Goal: Task Accomplishment & Management: Use online tool/utility

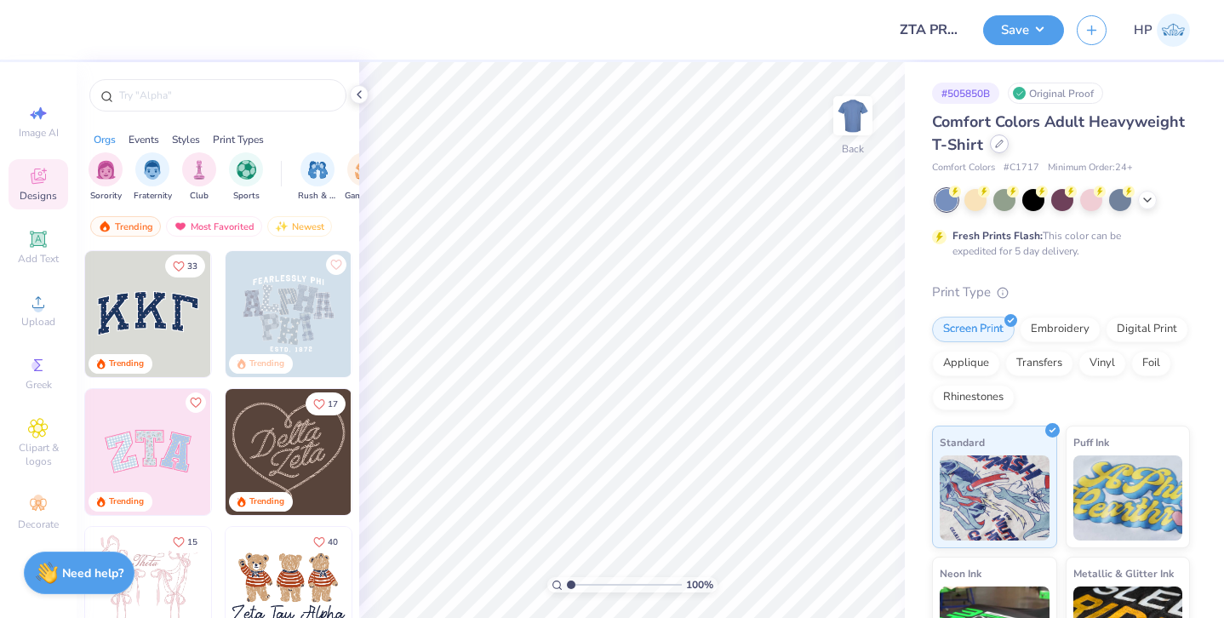
click at [1003, 146] on div at bounding box center [999, 144] width 19 height 19
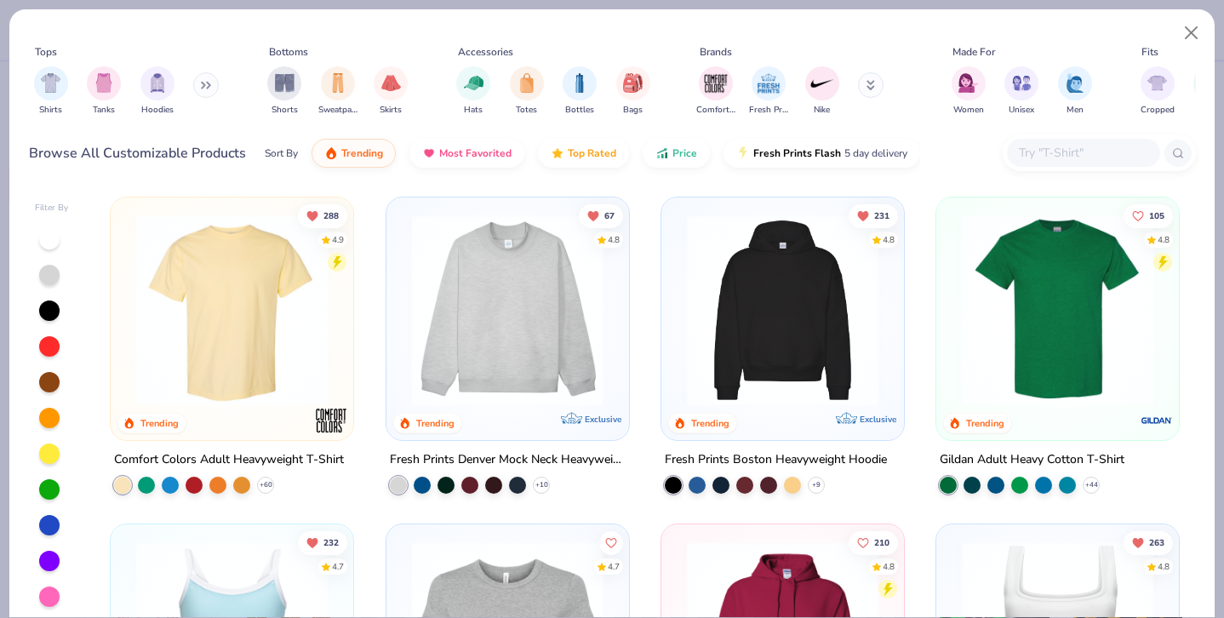
click at [578, 336] on img at bounding box center [508, 311] width 209 height 192
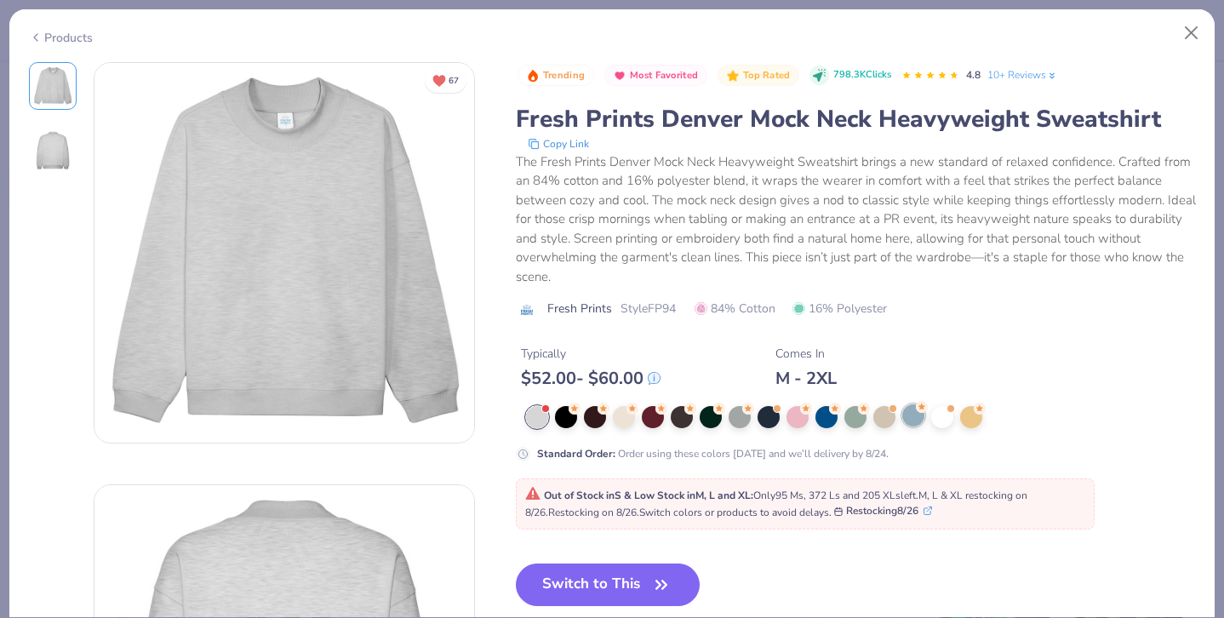
click at [918, 421] on div at bounding box center [913, 415] width 22 height 22
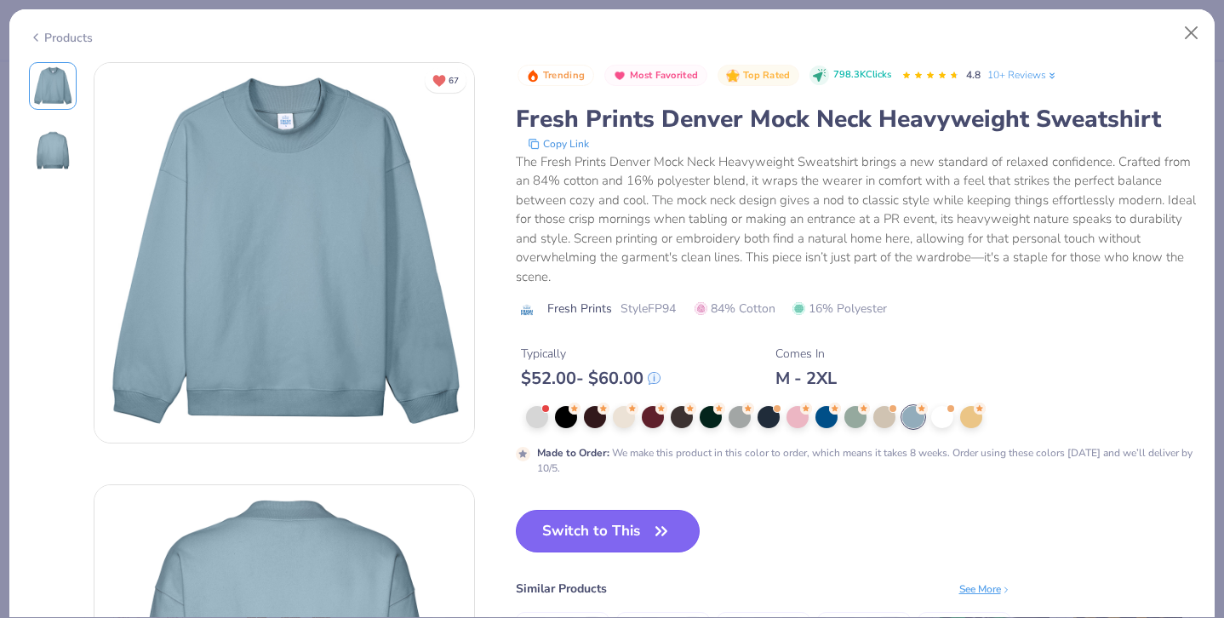
click at [606, 536] on button "Switch to This" at bounding box center [608, 531] width 185 height 43
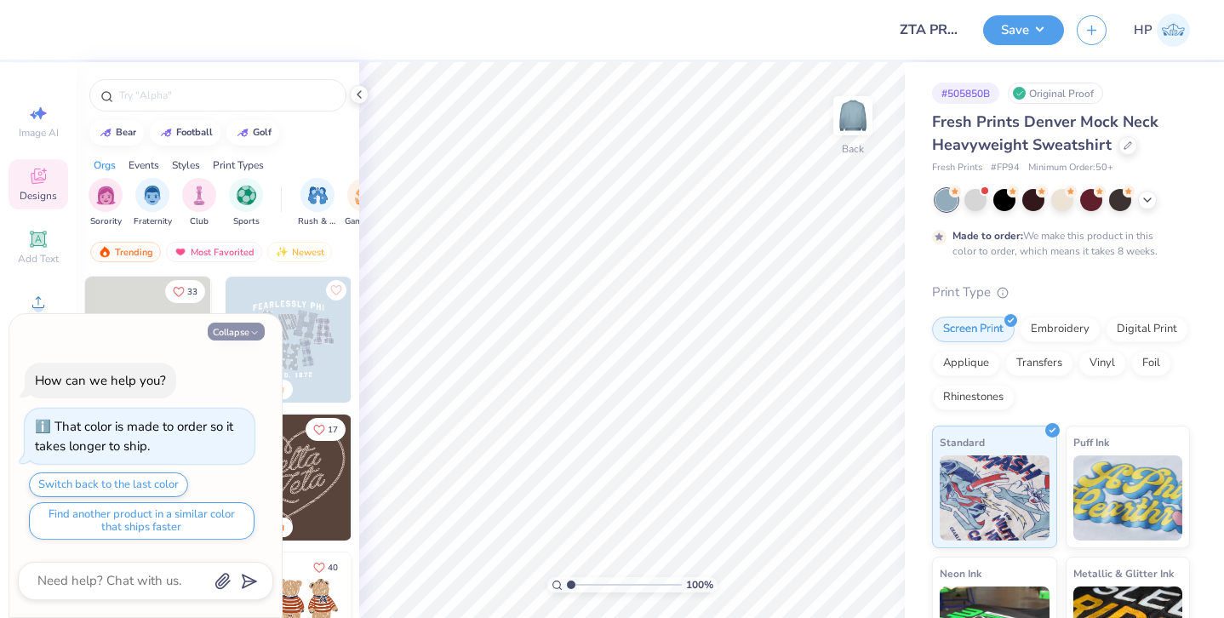
click at [250, 337] on icon "button" at bounding box center [254, 333] width 10 height 10
type textarea "x"
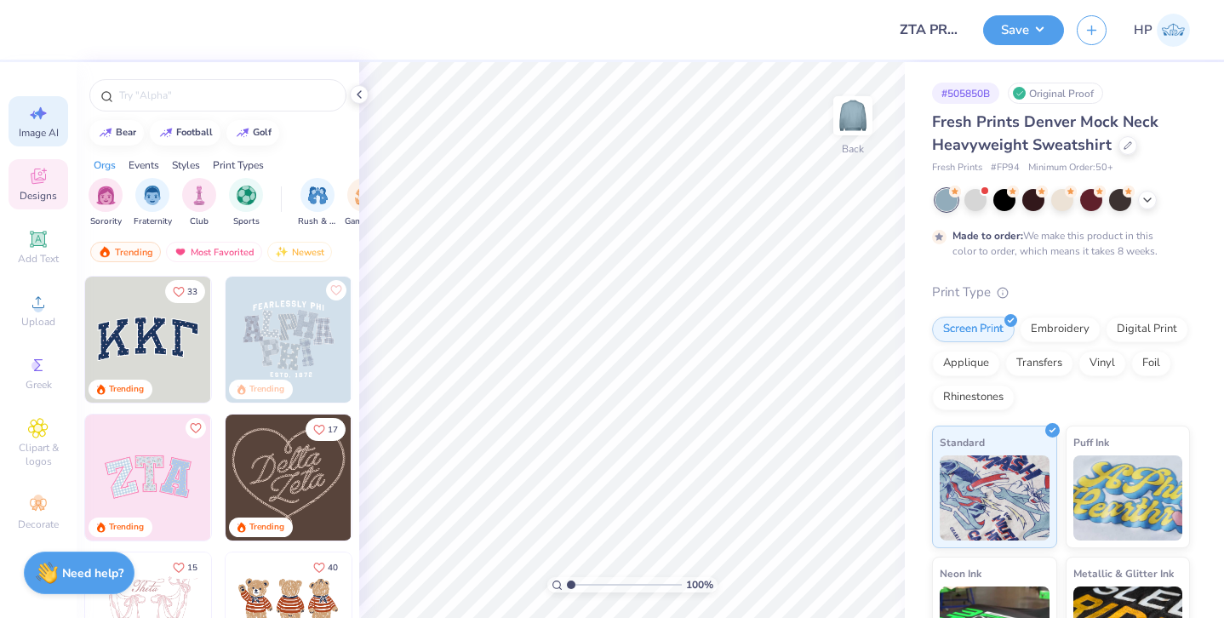
click at [40, 123] on icon at bounding box center [38, 113] width 20 height 20
select select "4"
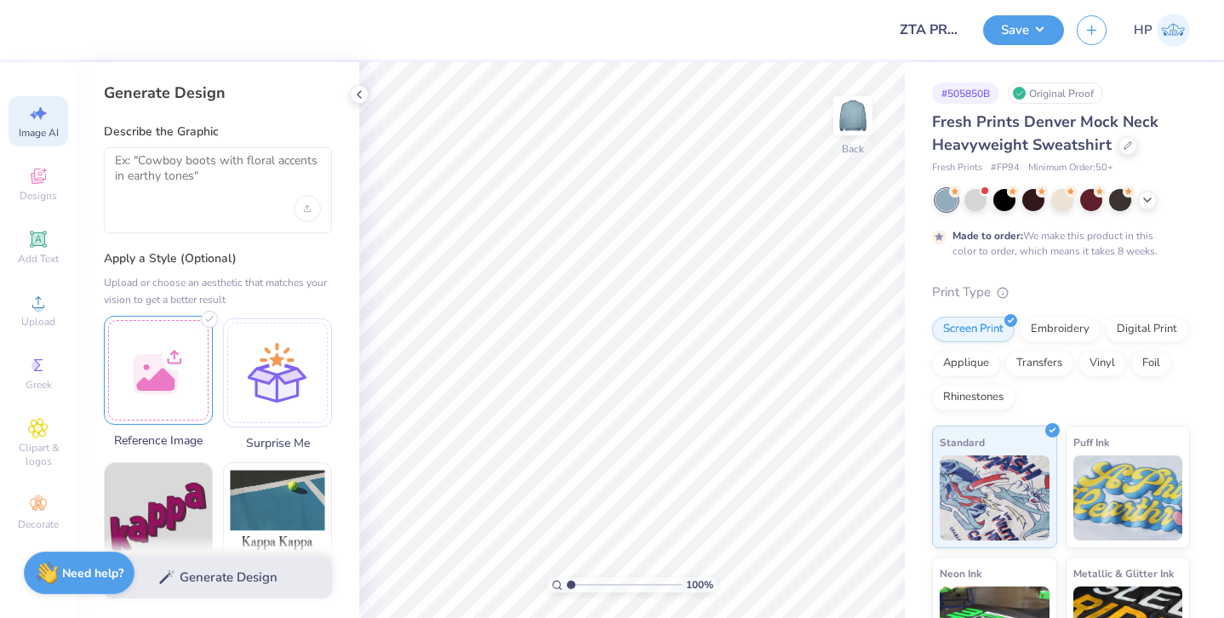
click at [163, 348] on div at bounding box center [158, 370] width 109 height 109
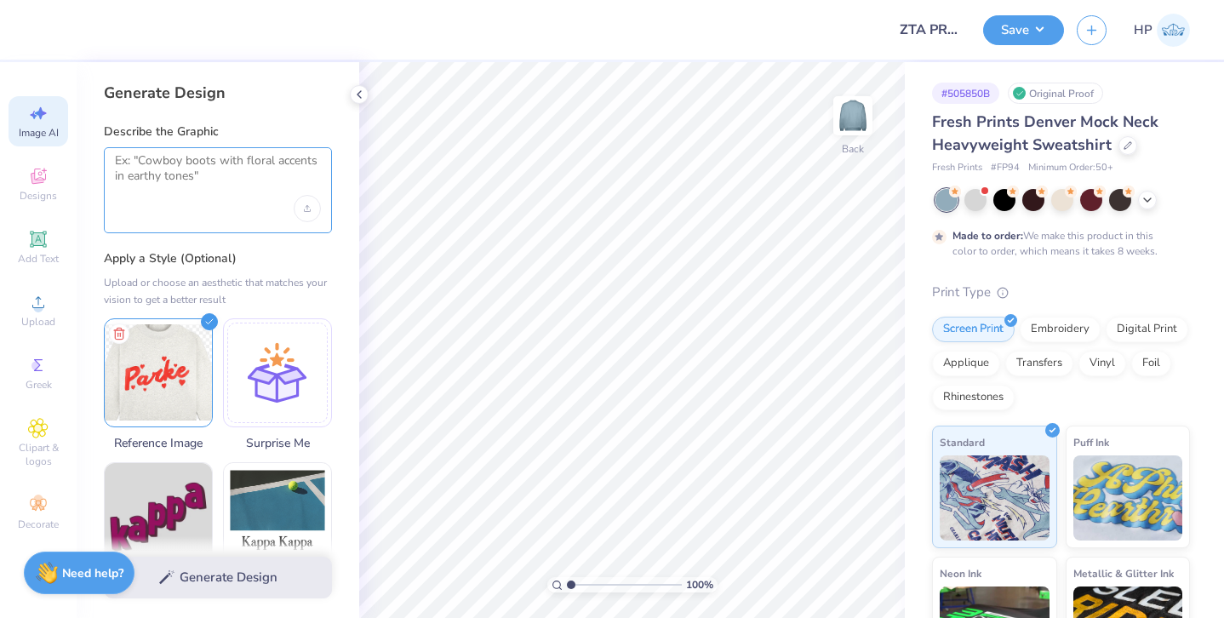
click at [161, 173] on textarea at bounding box center [218, 174] width 206 height 43
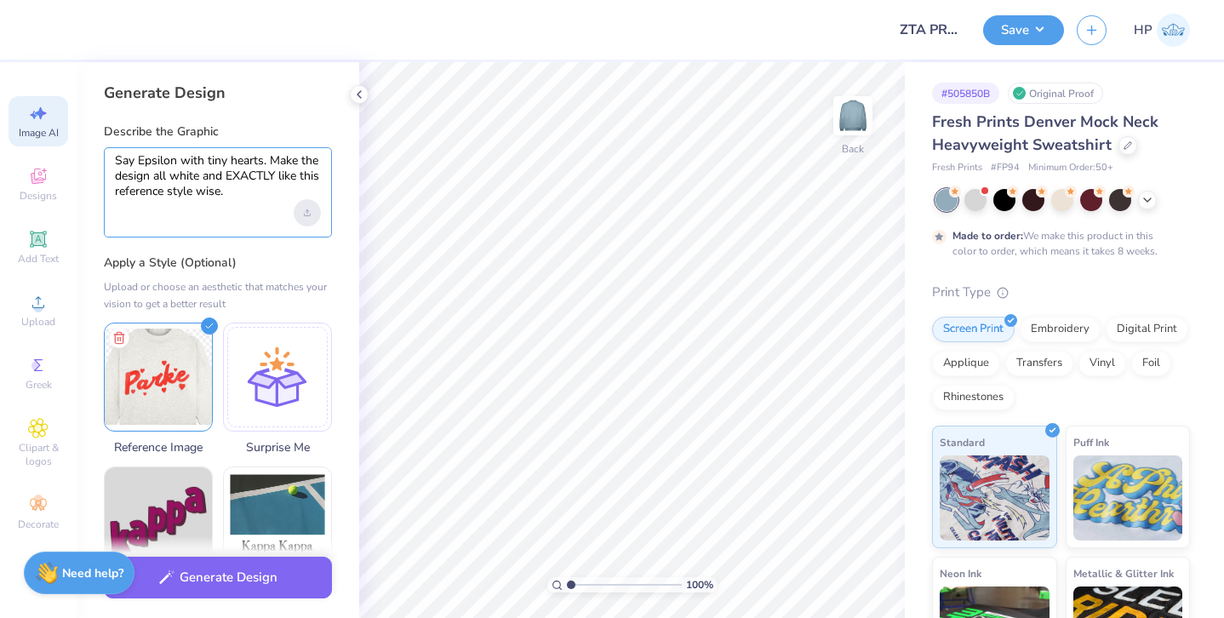
type textarea "Say Epsilon with tiny hearts. Make the design all white and EXACTLY like this r…"
click at [313, 215] on div "Upload image" at bounding box center [307, 212] width 27 height 27
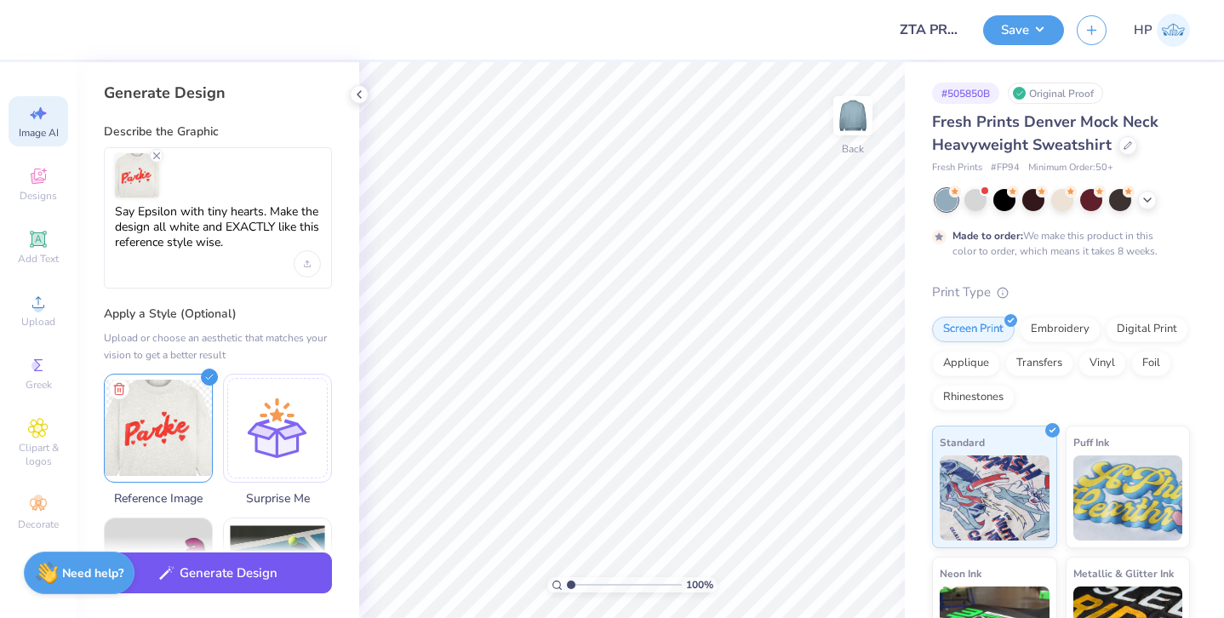
click at [221, 563] on button "Generate Design" at bounding box center [218, 574] width 228 height 42
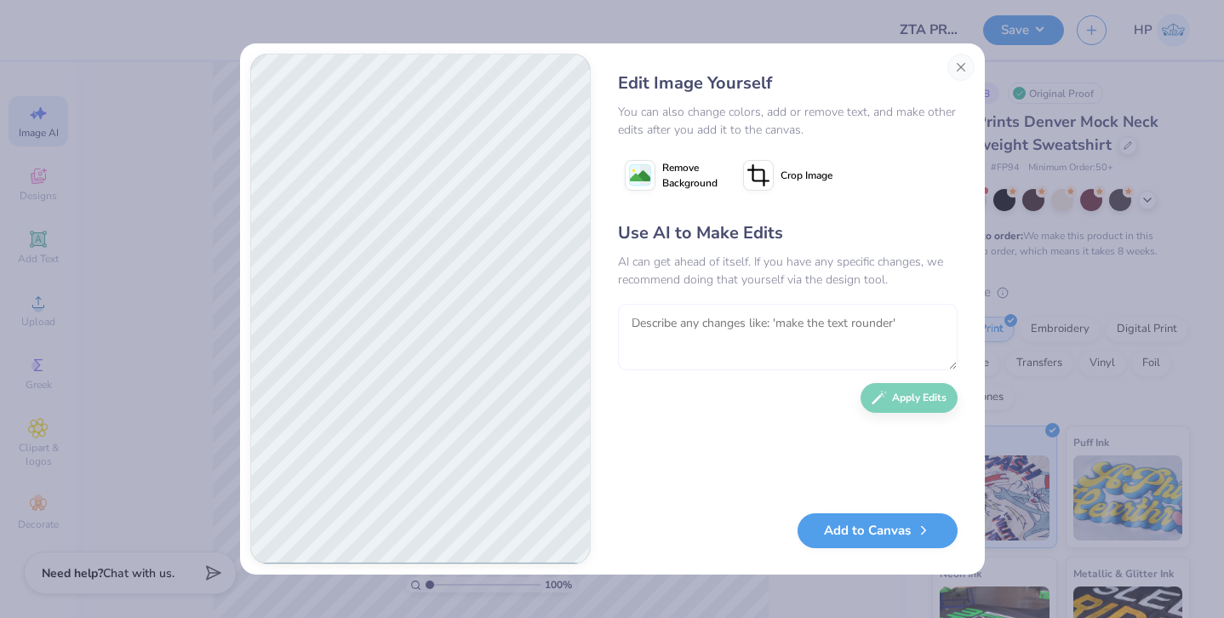
click at [729, 315] on textarea at bounding box center [788, 337] width 340 height 66
type textarea "make some of the hearts smaller so they're not all the same size"
click at [930, 398] on button "Apply Edits" at bounding box center [909, 394] width 97 height 30
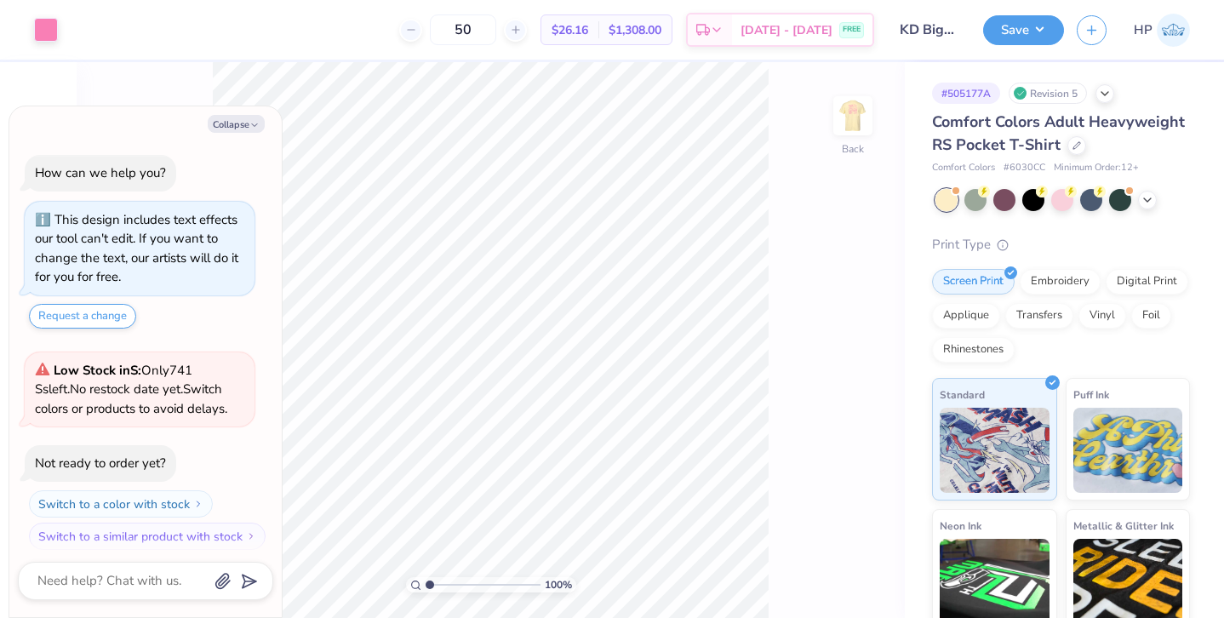
scroll to position [9, 0]
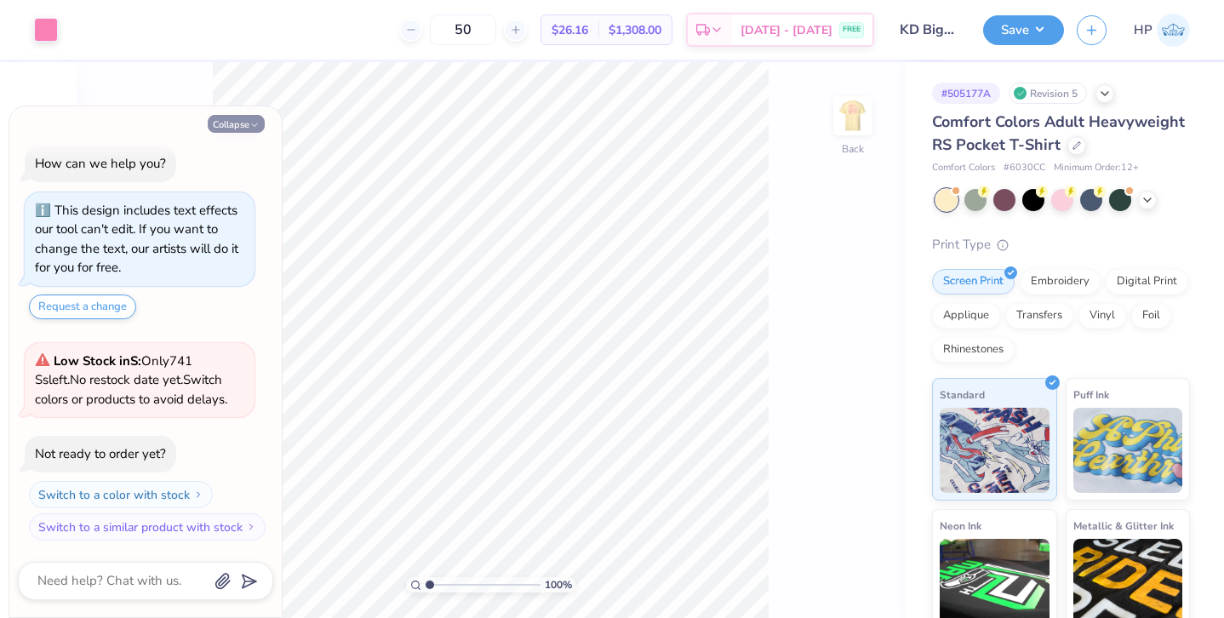
click at [238, 125] on button "Collapse" at bounding box center [236, 124] width 57 height 18
type textarea "x"
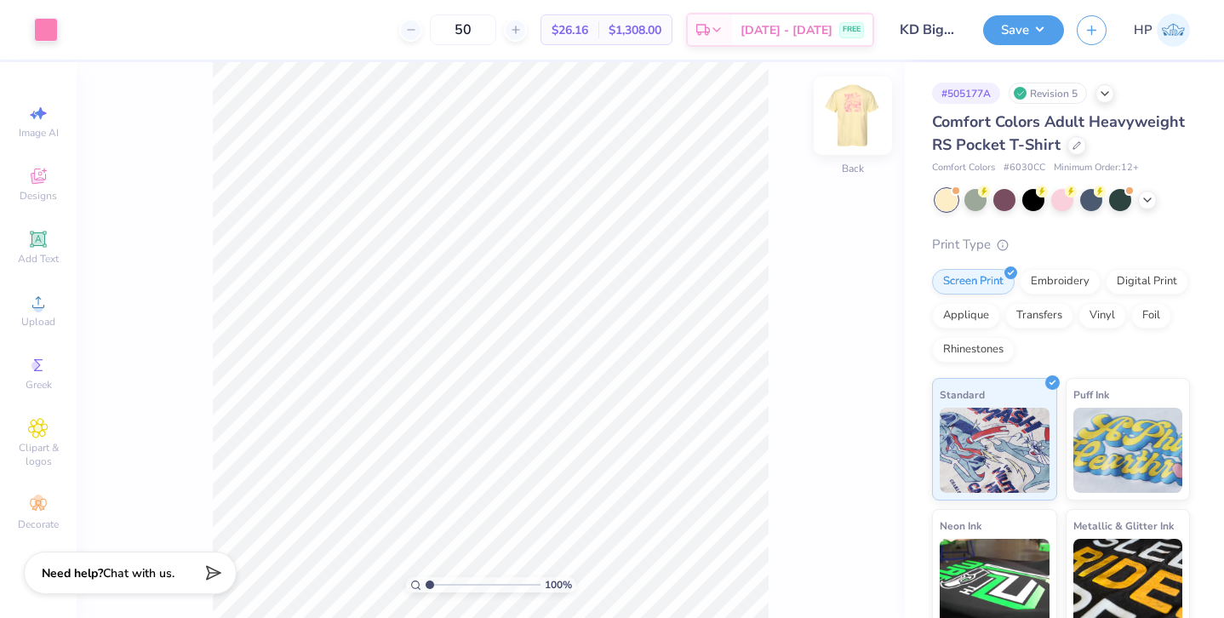
click at [866, 130] on img at bounding box center [853, 116] width 68 height 68
click at [866, 130] on img at bounding box center [853, 116] width 34 height 34
click at [52, 20] on div at bounding box center [46, 28] width 24 height 24
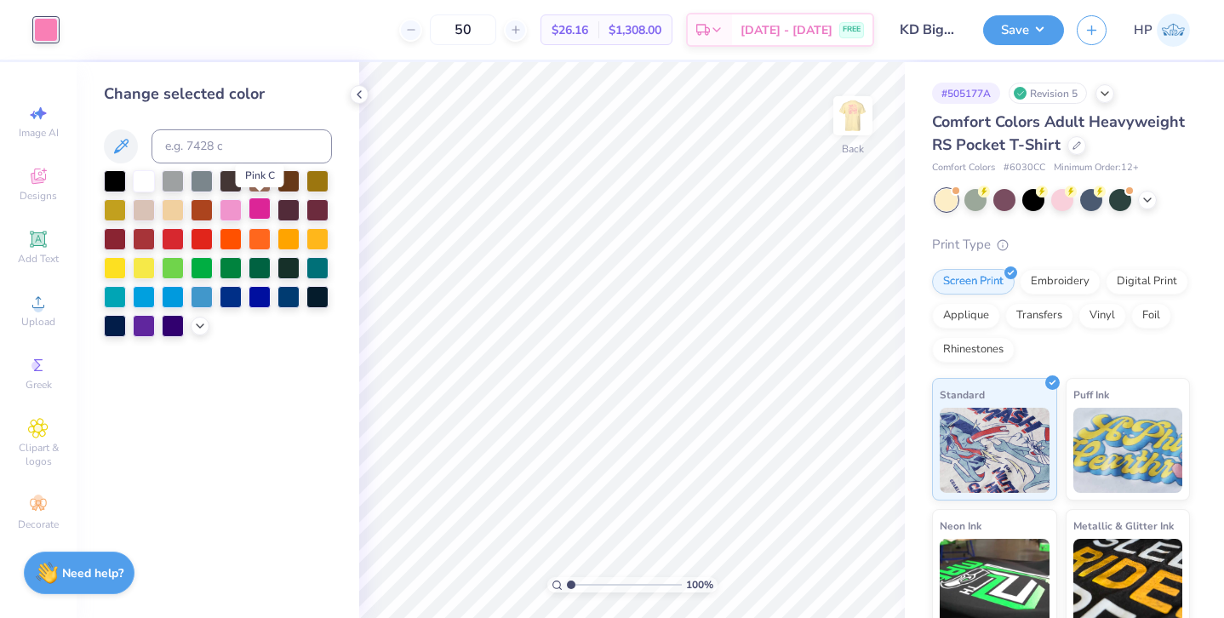
click at [254, 211] on div at bounding box center [260, 209] width 22 height 22
click at [199, 329] on icon at bounding box center [200, 325] width 14 height 14
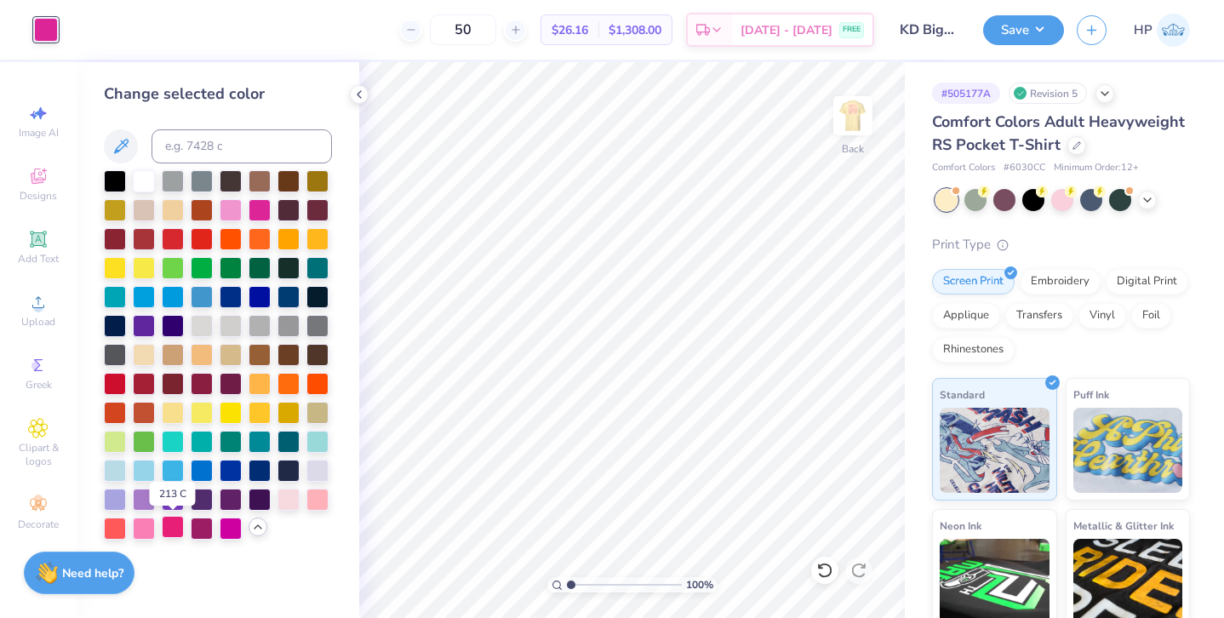
click at [176, 531] on div at bounding box center [173, 527] width 22 height 22
click at [846, 123] on img at bounding box center [853, 116] width 68 height 68
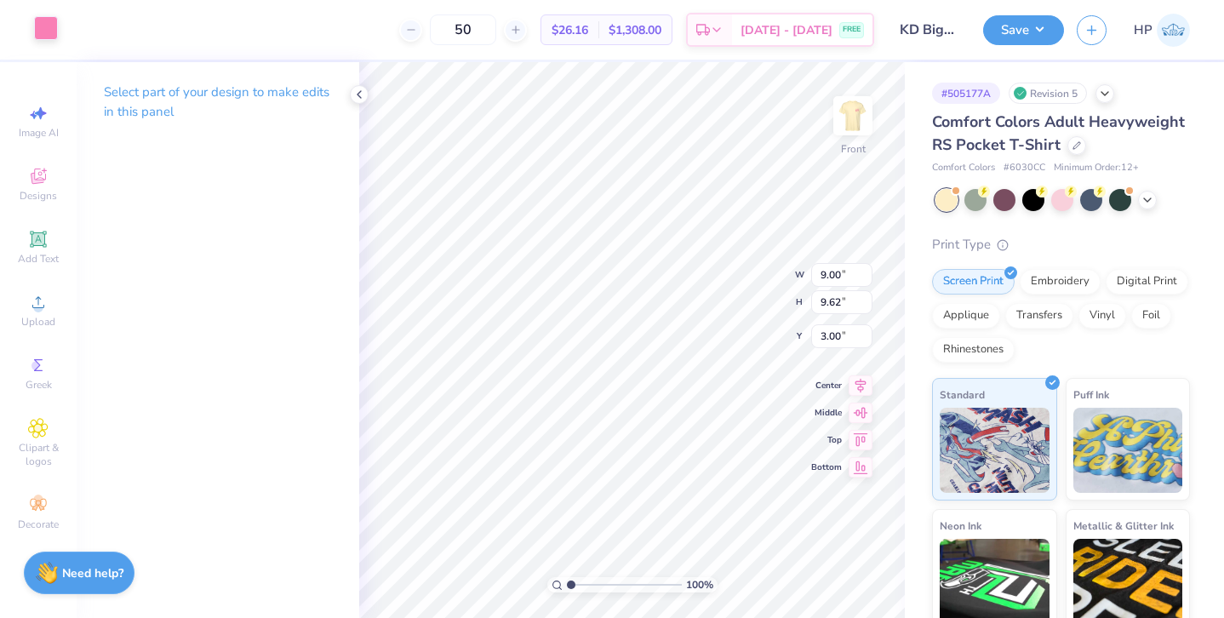
click at [50, 26] on div at bounding box center [46, 28] width 24 height 24
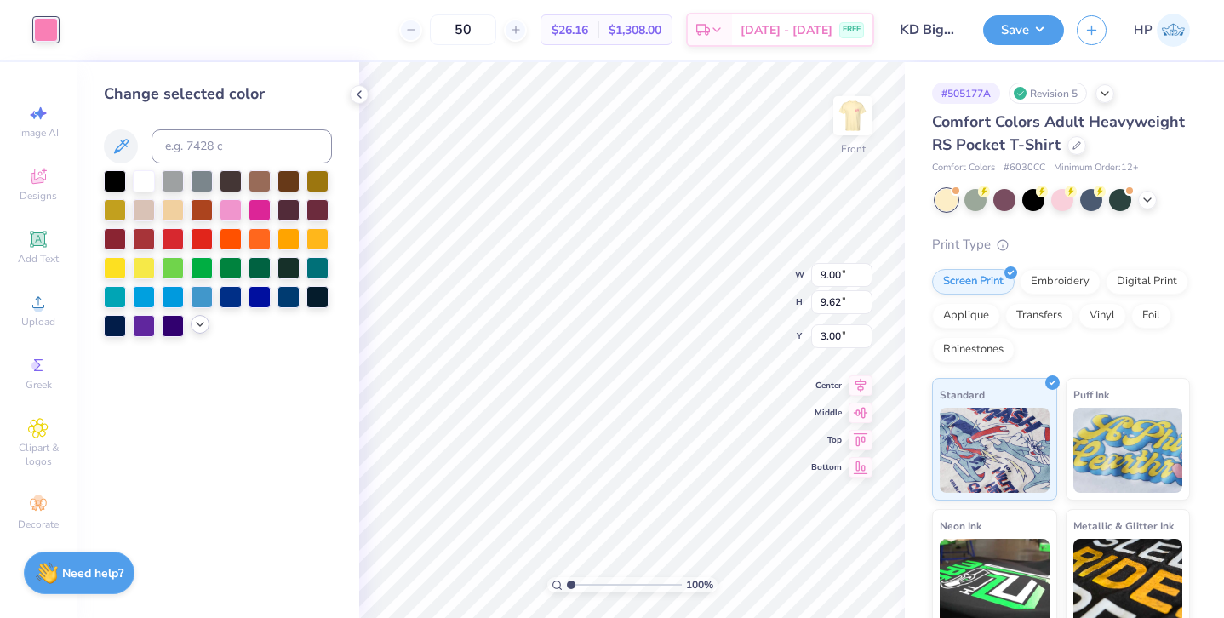
click at [203, 321] on icon at bounding box center [200, 325] width 14 height 14
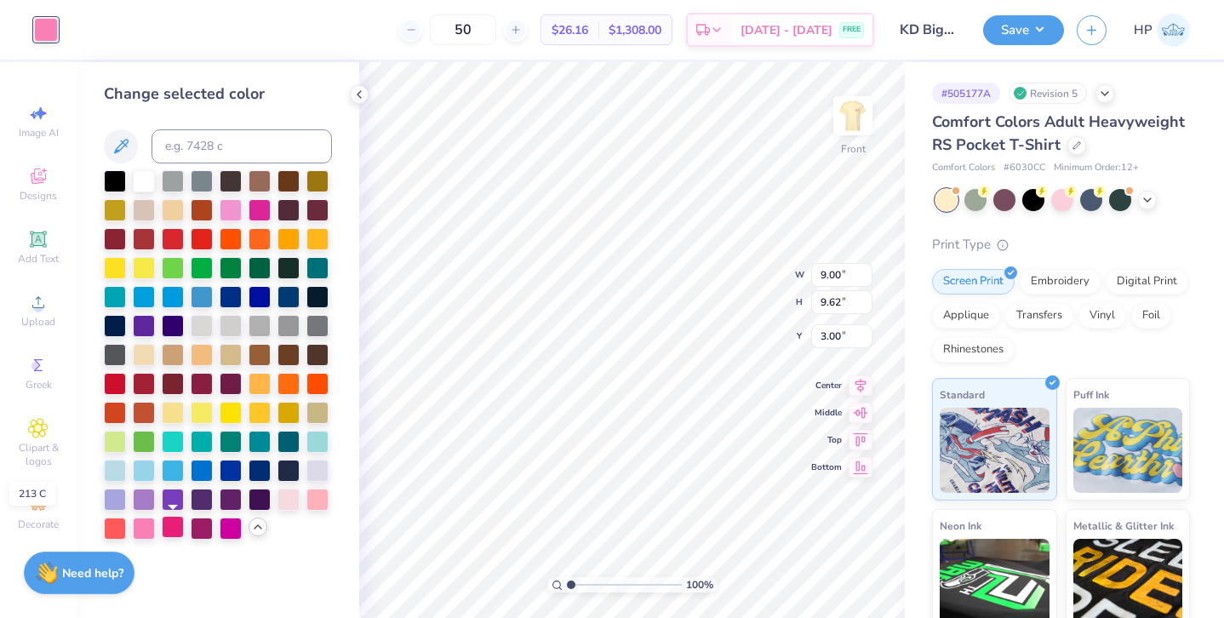
click at [174, 524] on div at bounding box center [173, 527] width 22 height 22
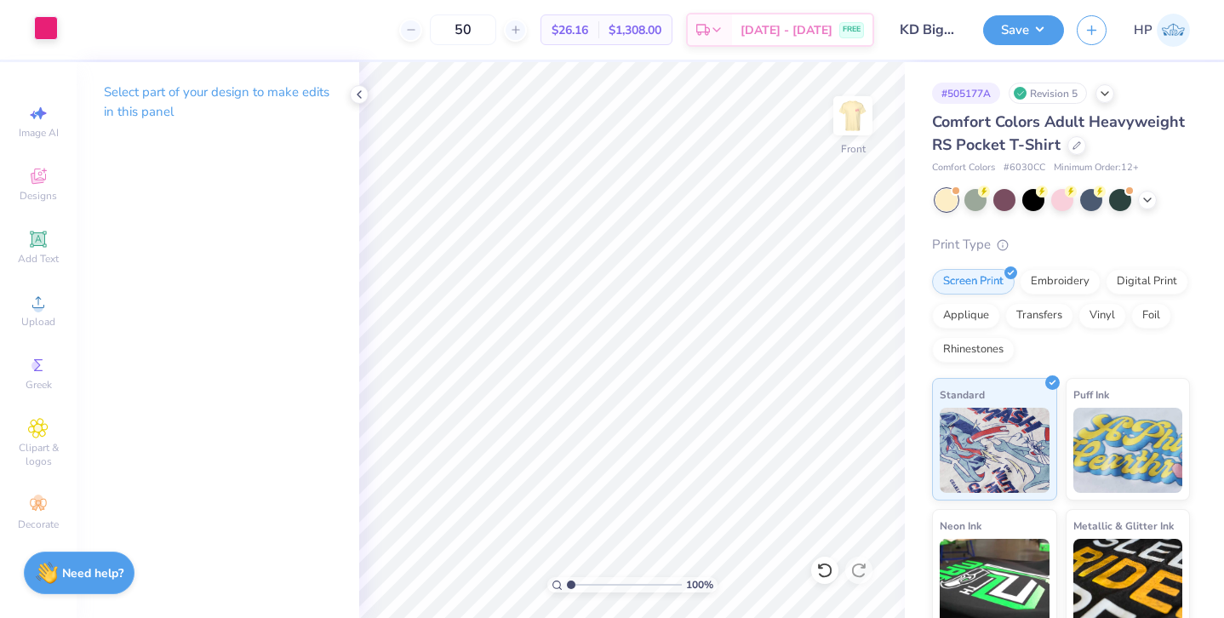
click at [40, 29] on div at bounding box center [46, 28] width 24 height 24
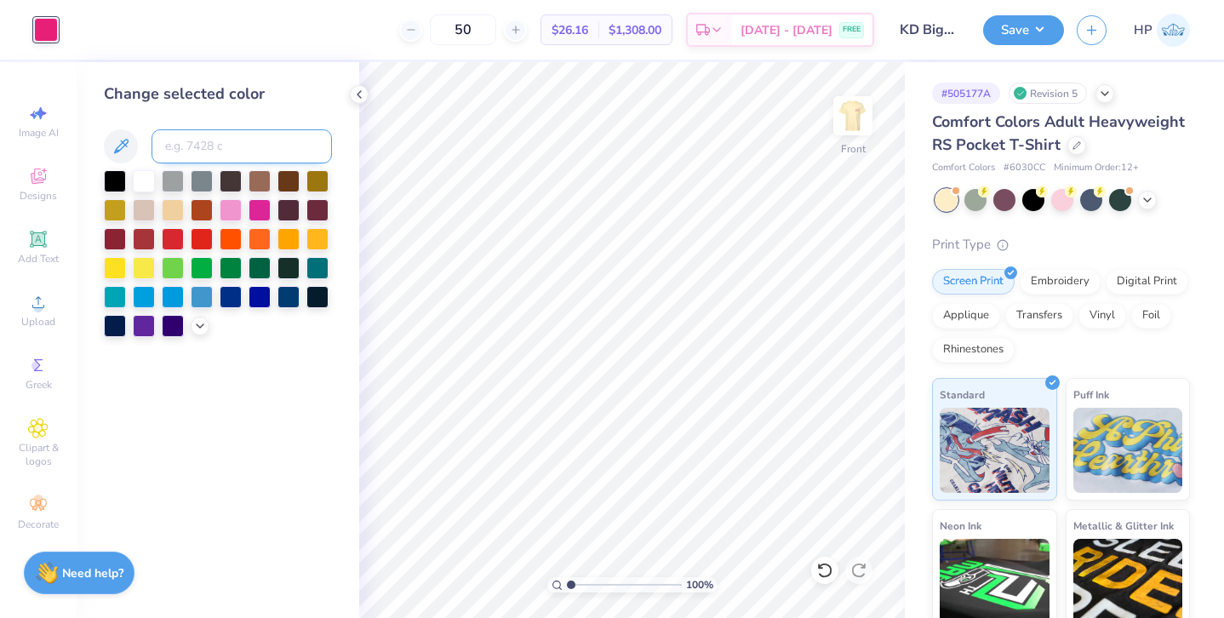
click at [177, 144] on input at bounding box center [242, 146] width 180 height 34
drag, startPoint x: 211, startPoint y: 151, endPoint x: 135, endPoint y: 148, distance: 76.7
click at [133, 151] on div "906c" at bounding box center [218, 146] width 228 height 34
type input "219"
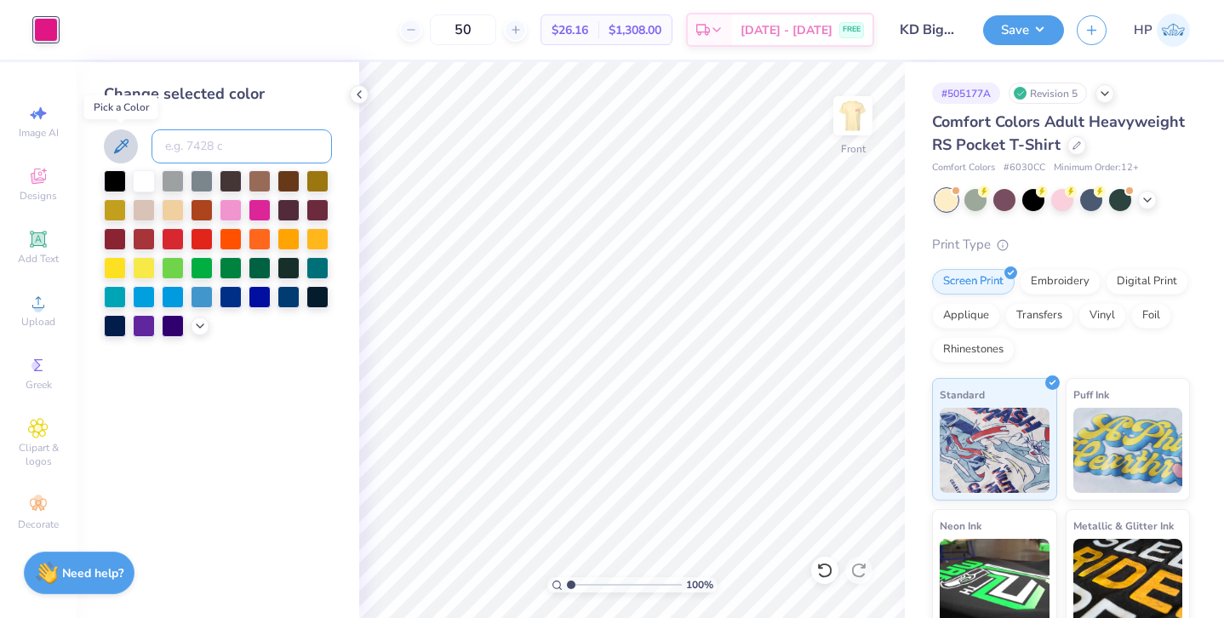
scroll to position [0, 0]
type input "238"
click at [201, 317] on div at bounding box center [200, 324] width 19 height 19
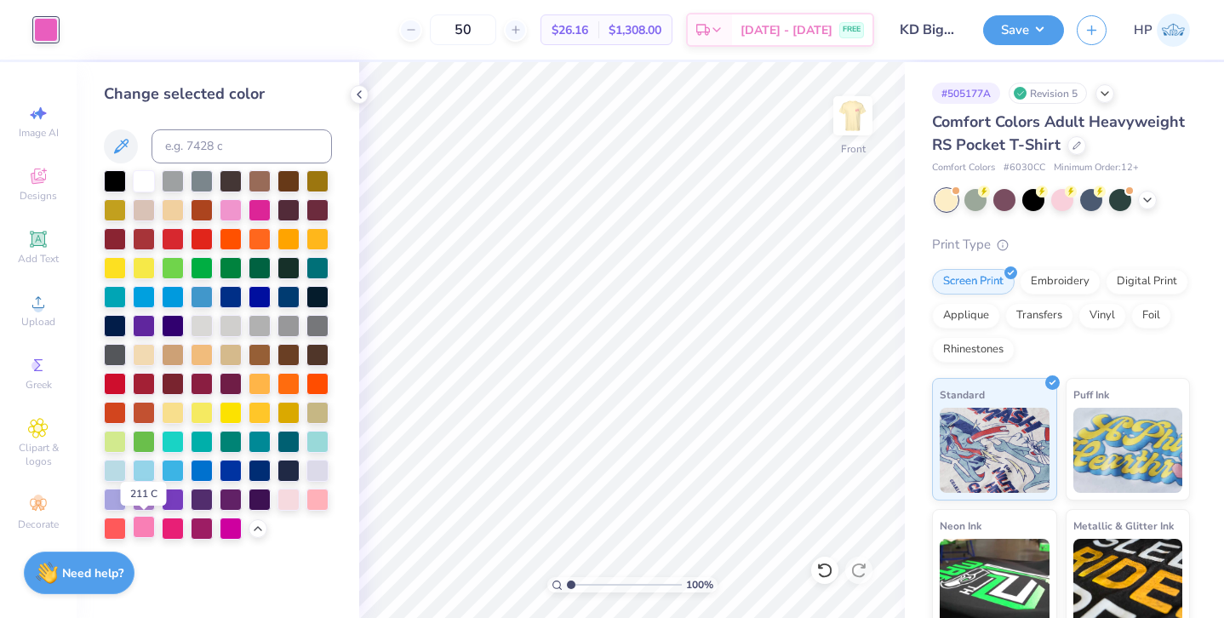
click at [140, 532] on div at bounding box center [144, 527] width 22 height 22
click at [178, 526] on div at bounding box center [173, 527] width 22 height 22
click at [181, 157] on input at bounding box center [242, 146] width 180 height 34
type input "219"
click at [168, 527] on div at bounding box center [173, 527] width 22 height 22
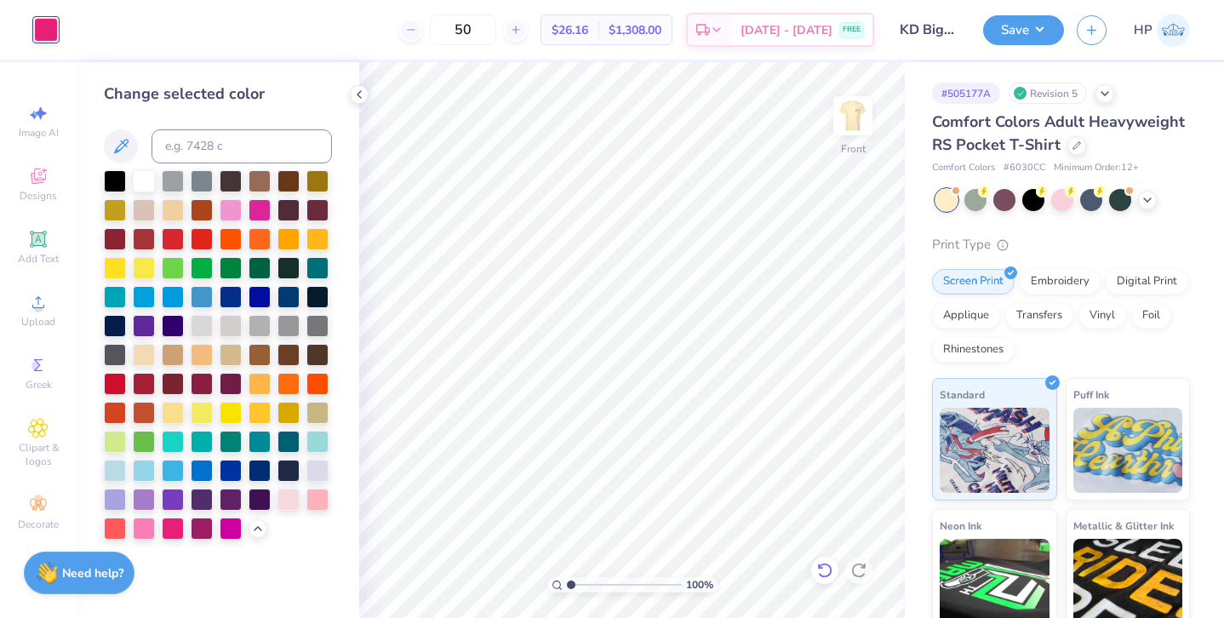
click at [826, 570] on icon at bounding box center [825, 570] width 17 height 17
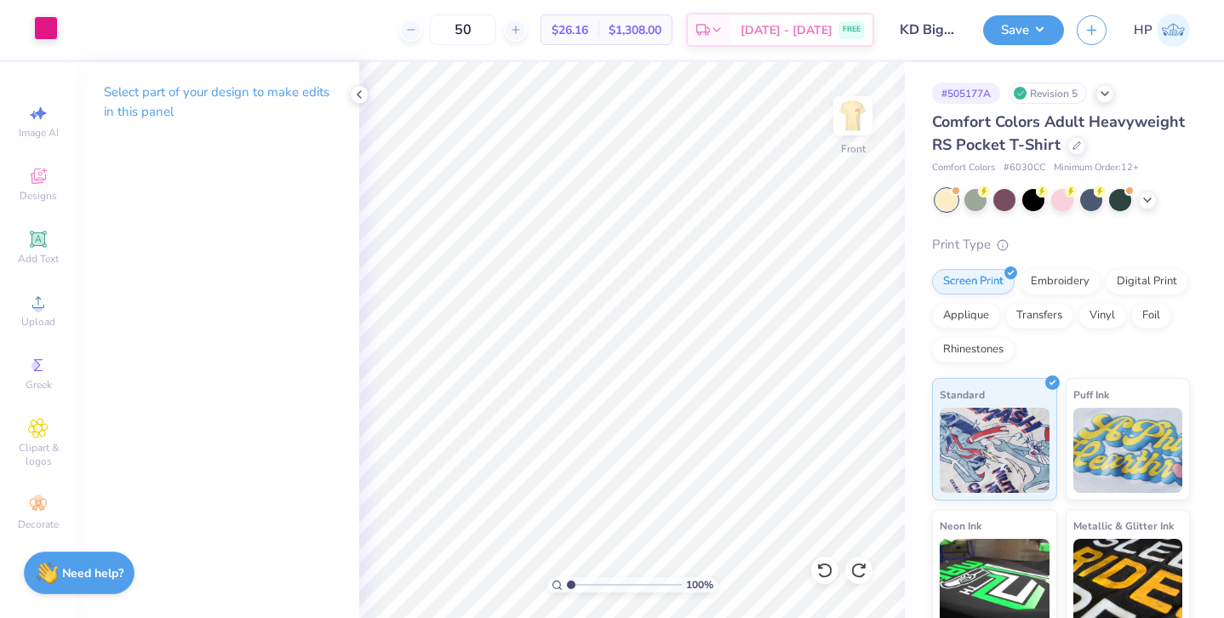
click at [50, 28] on div at bounding box center [46, 28] width 24 height 24
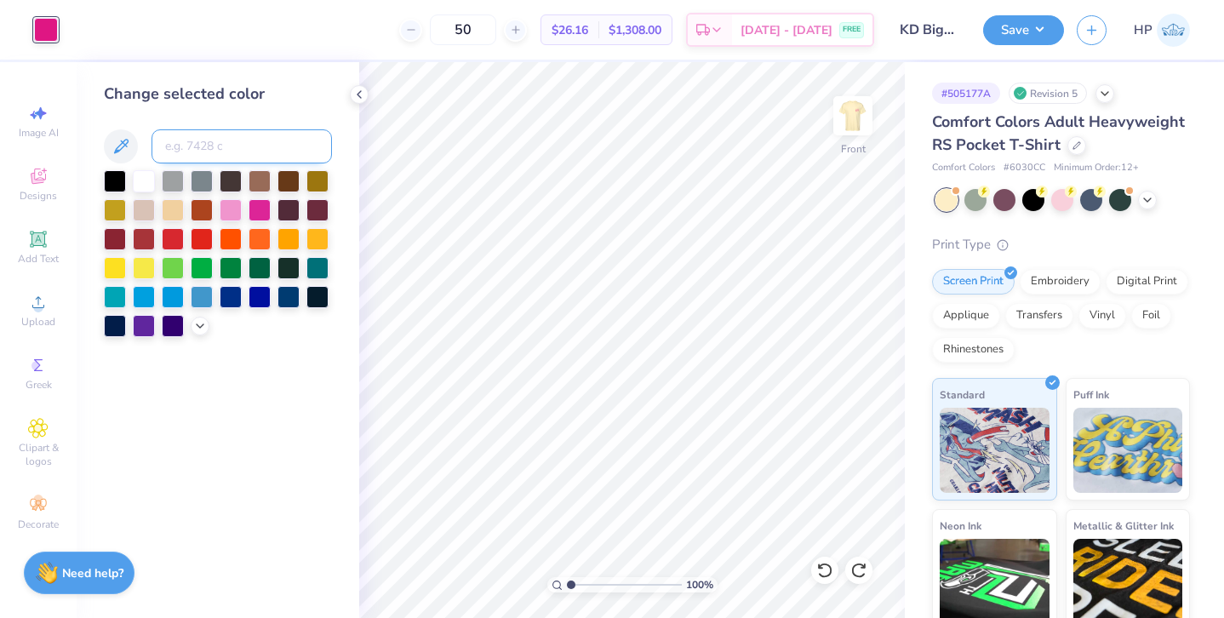
click at [188, 133] on input at bounding box center [242, 146] width 180 height 34
click at [171, 145] on input "906c" at bounding box center [242, 146] width 180 height 34
drag, startPoint x: 211, startPoint y: 146, endPoint x: 75, endPoint y: 146, distance: 136.2
click at [75, 146] on div "Art colors 50 $26.16 Per Item $1,308.00 Total Est. Delivery [DATE] - [DATE] FRE…" at bounding box center [612, 309] width 1224 height 618
type input "806"
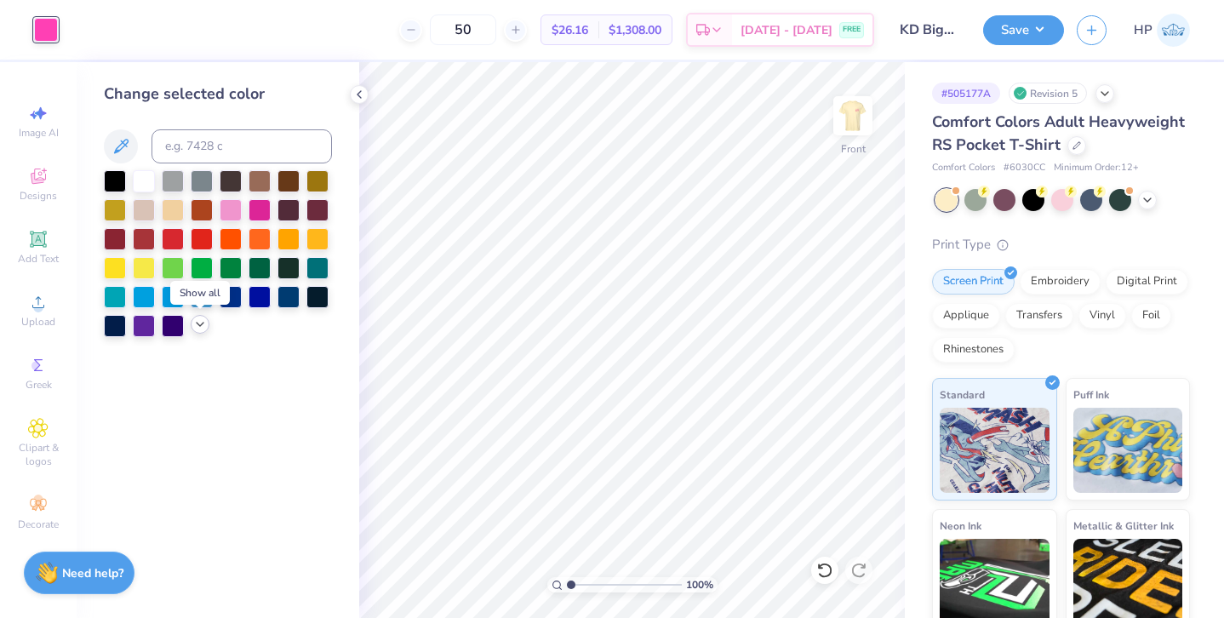
click at [198, 325] on icon at bounding box center [200, 325] width 14 height 14
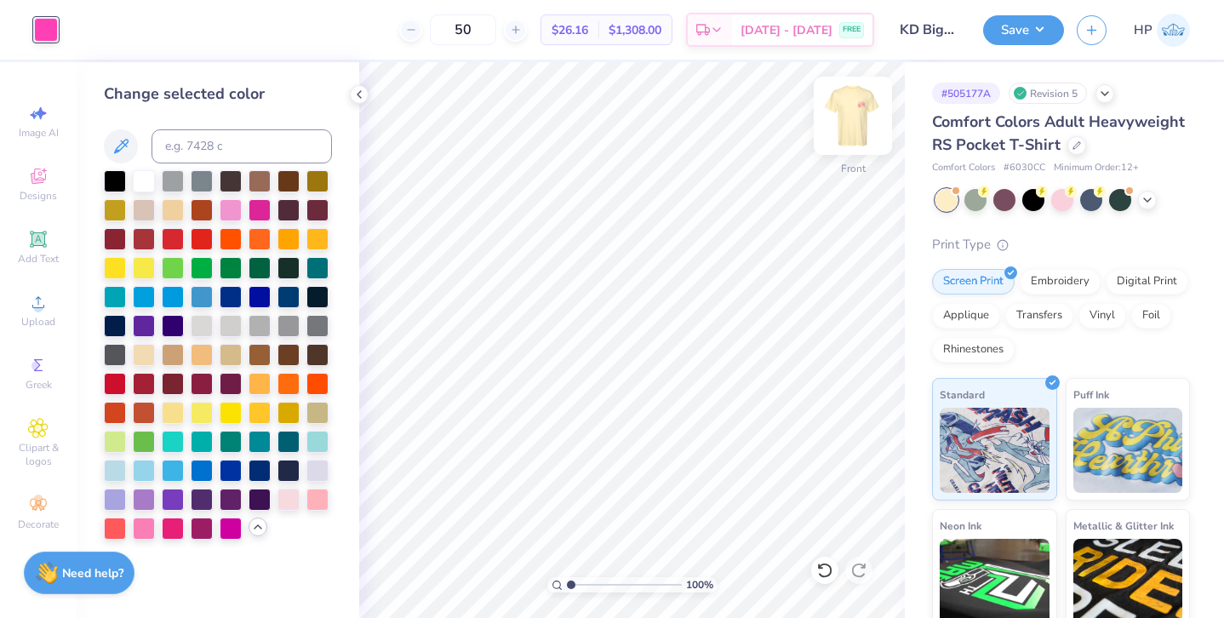
click at [845, 122] on img at bounding box center [853, 116] width 68 height 68
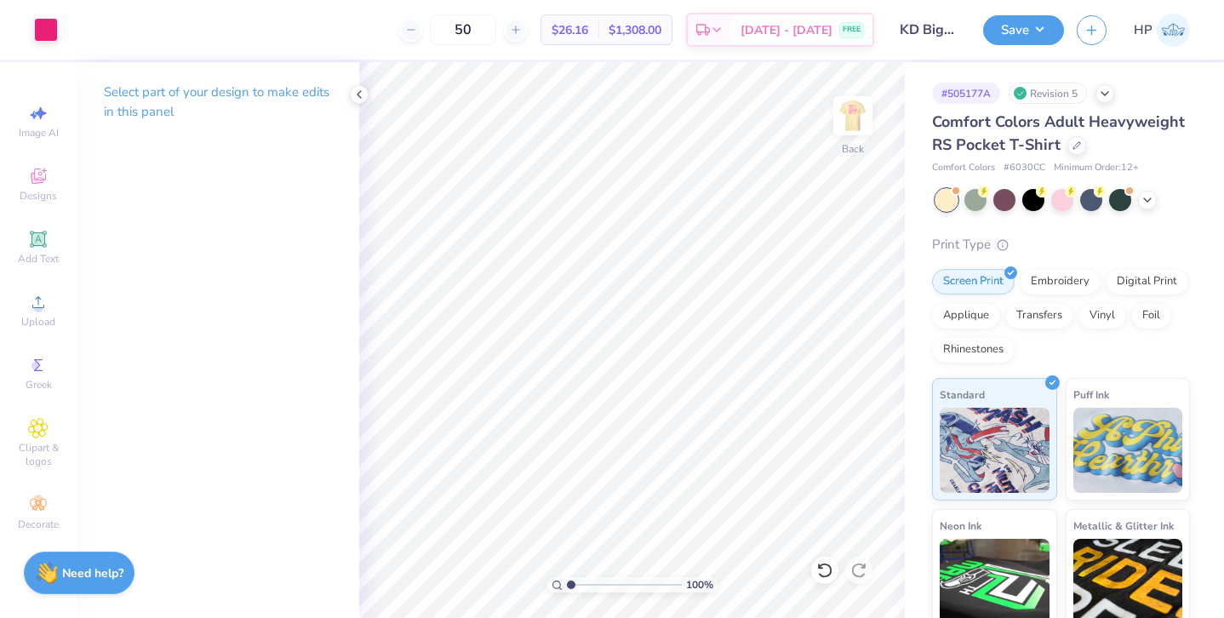
click at [60, 26] on div "Art colors 50 $26.16 Per Item $1,308.00 Total Est. Delivery [DATE] - [DATE] FRE…" at bounding box center [612, 30] width 1224 height 60
click at [44, 26] on div at bounding box center [46, 28] width 24 height 24
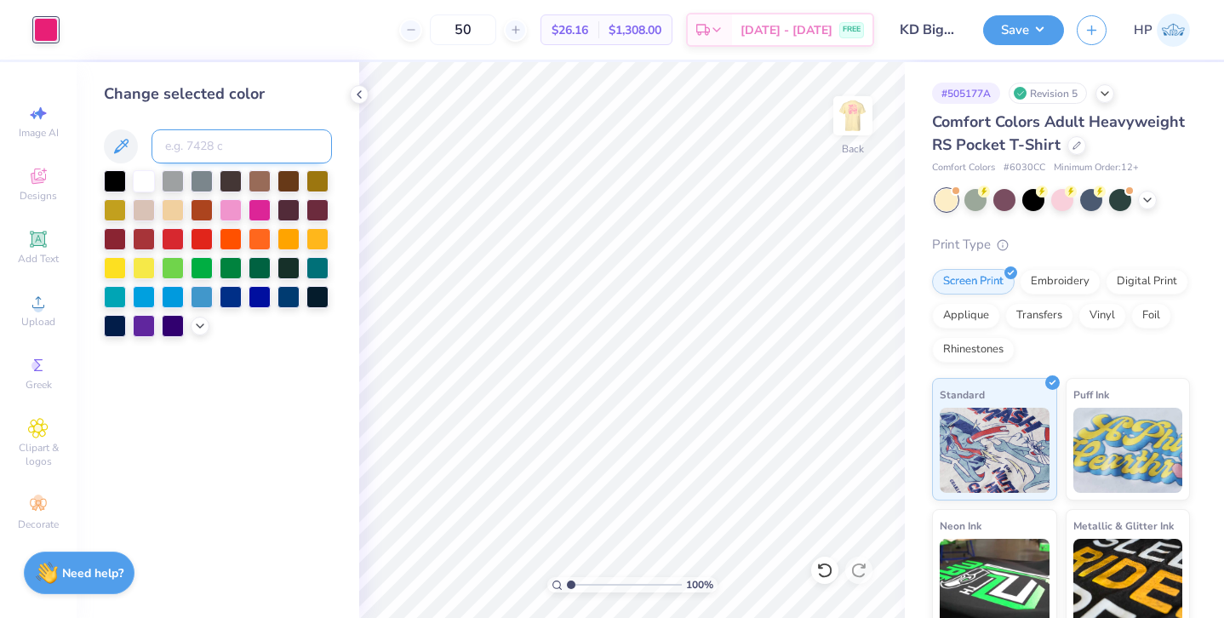
click at [183, 145] on input at bounding box center [242, 146] width 180 height 34
type input "9"
type input "806"
click at [851, 114] on img at bounding box center [853, 116] width 68 height 68
type input "1"
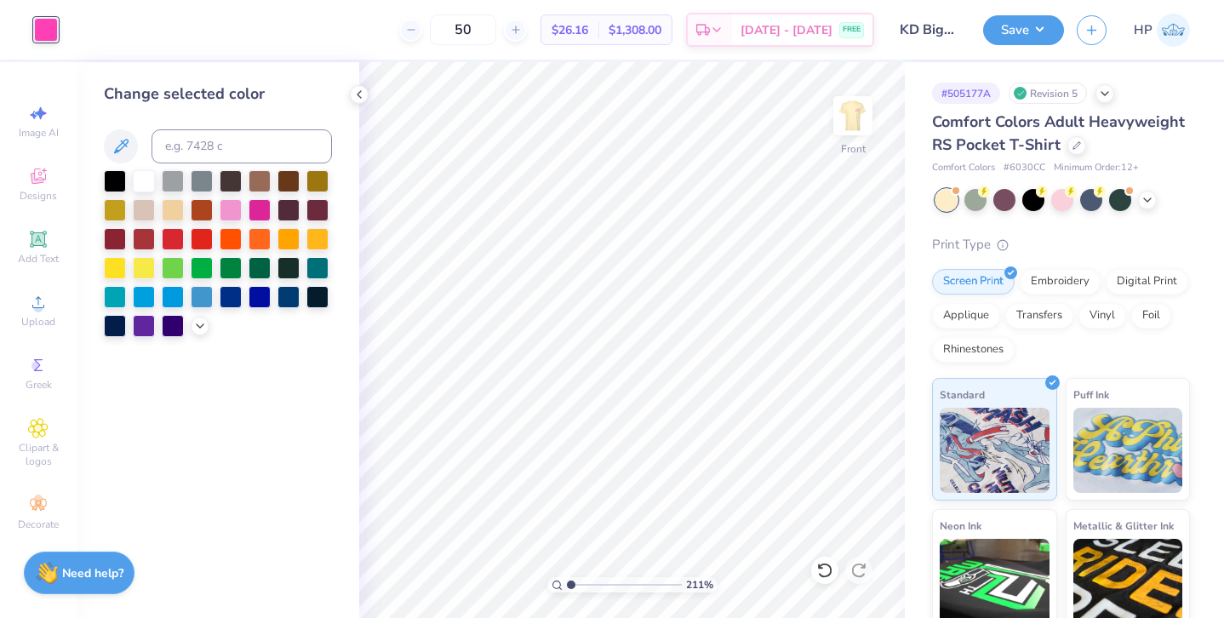
drag, startPoint x: 570, startPoint y: 582, endPoint x: 542, endPoint y: 582, distance: 28.1
click at [567, 582] on input "range" at bounding box center [624, 584] width 115 height 15
click at [192, 140] on input at bounding box center [242, 146] width 180 height 34
type input "184"
click at [824, 570] on icon at bounding box center [825, 570] width 17 height 17
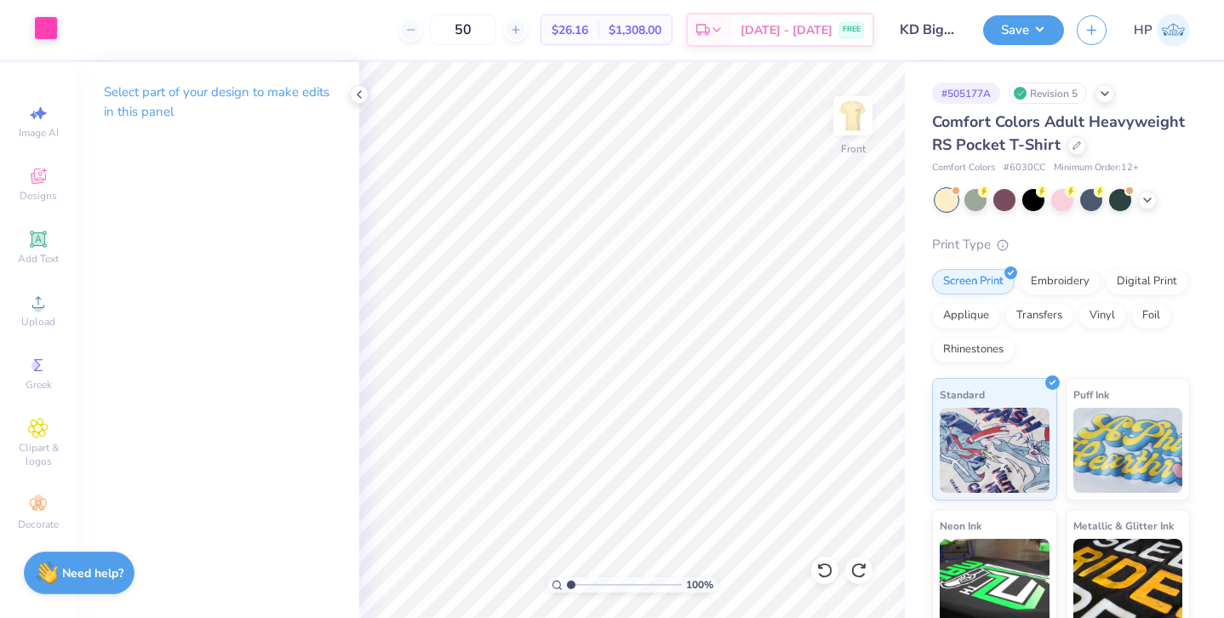
click at [43, 26] on div at bounding box center [46, 28] width 24 height 24
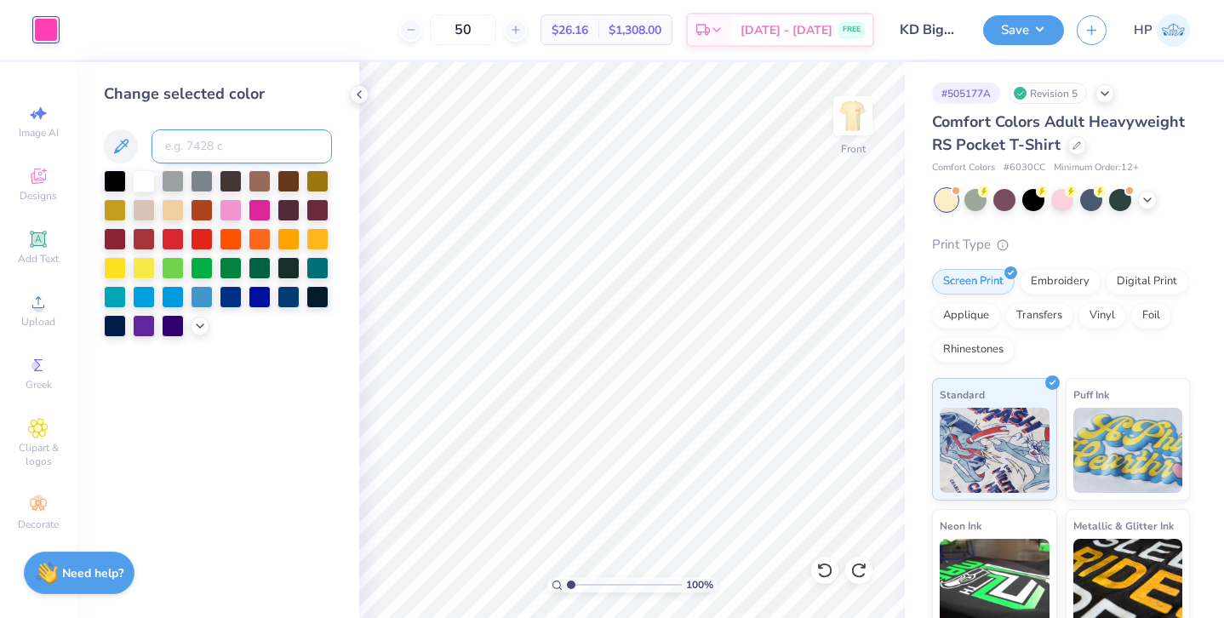
click at [191, 155] on input at bounding box center [242, 146] width 180 height 34
type input "238"
click at [814, 565] on div at bounding box center [824, 570] width 27 height 27
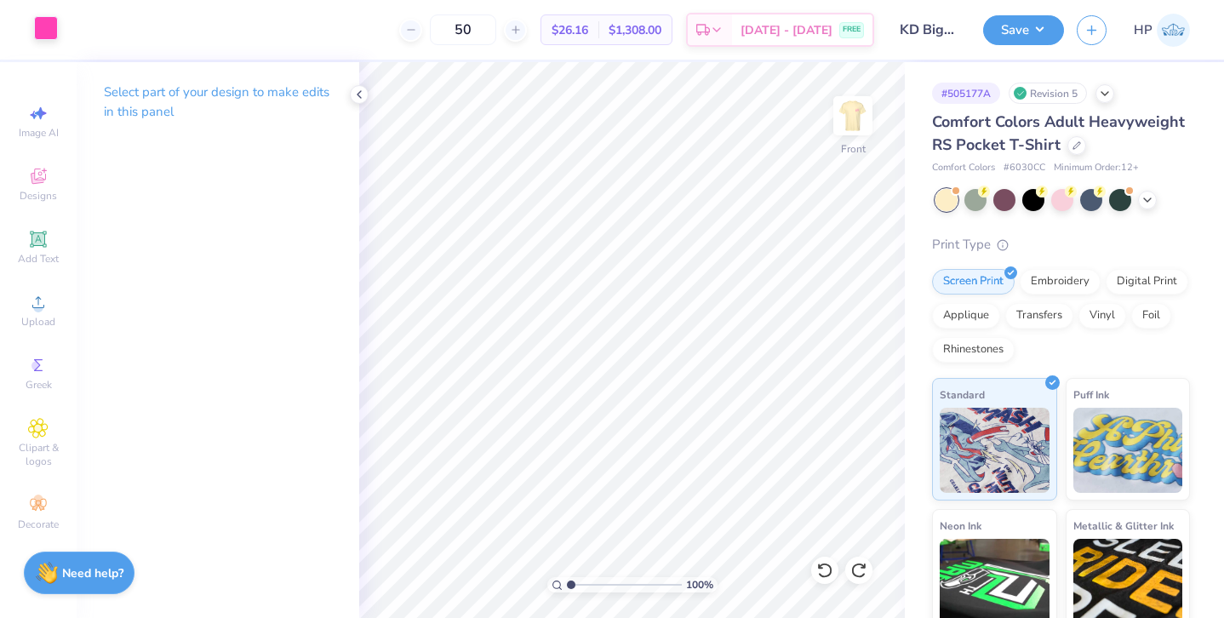
click at [44, 26] on div at bounding box center [46, 28] width 24 height 24
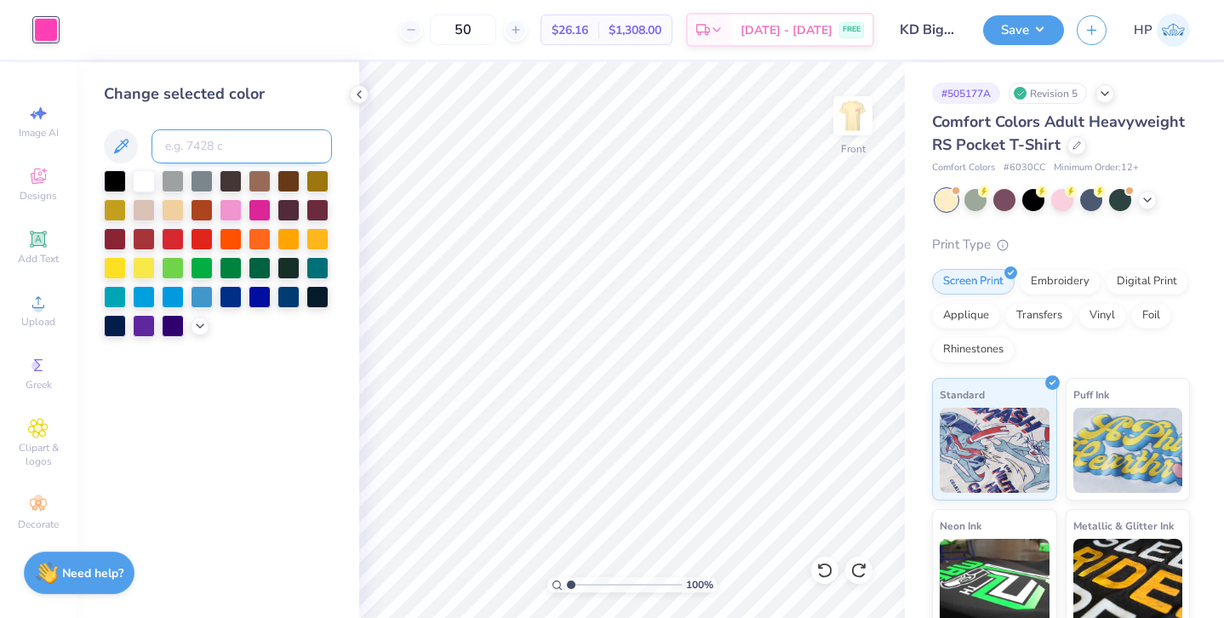
click at [203, 142] on input at bounding box center [242, 146] width 180 height 34
drag, startPoint x: 199, startPoint y: 146, endPoint x: 127, endPoint y: 146, distance: 72.4
click at [127, 146] on div "812c" at bounding box center [218, 146] width 228 height 34
type input "224"
click at [824, 569] on icon at bounding box center [825, 570] width 17 height 17
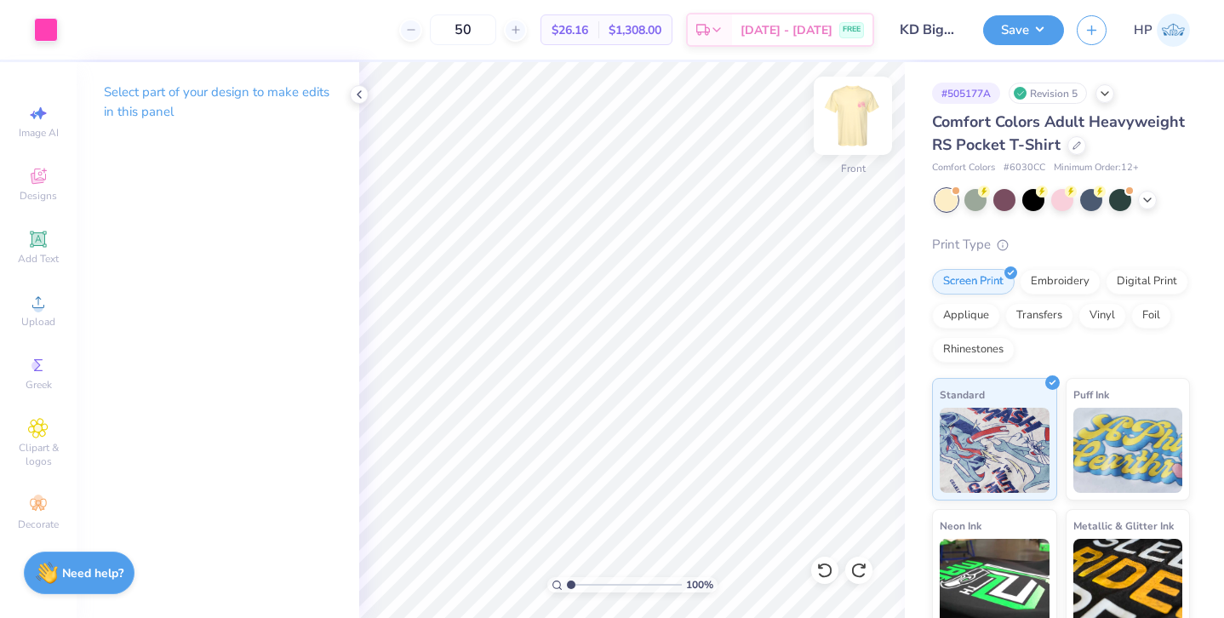
click at [840, 127] on img at bounding box center [853, 116] width 68 height 68
click at [860, 121] on img at bounding box center [853, 116] width 68 height 68
click at [49, 27] on div at bounding box center [46, 28] width 24 height 24
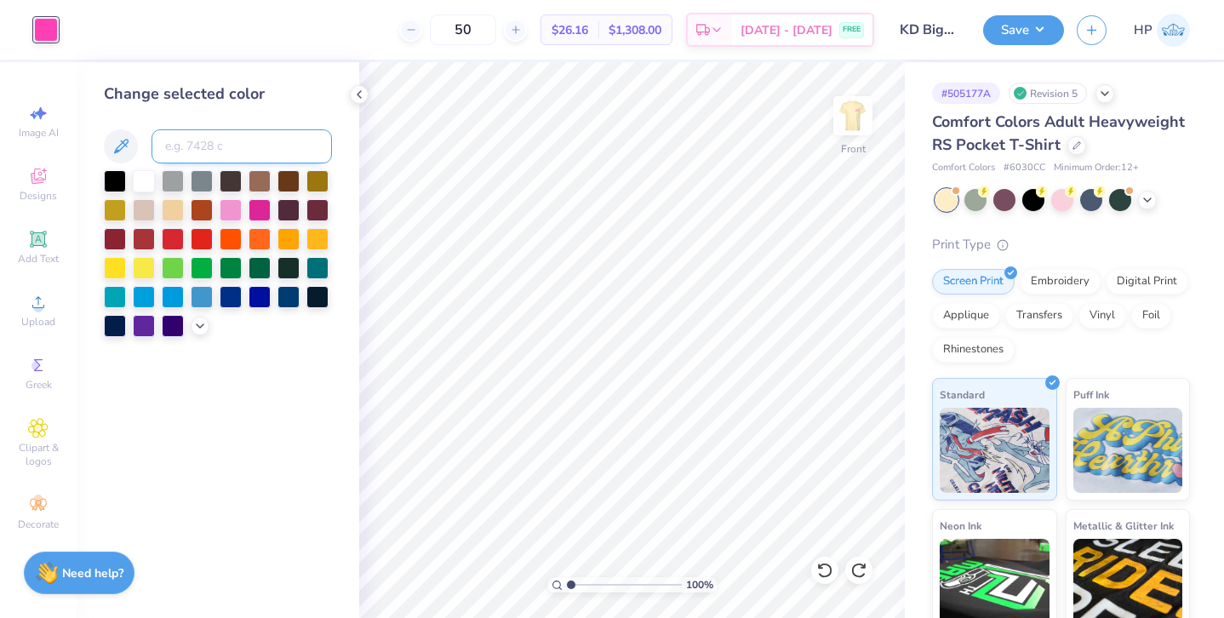
click at [189, 142] on input at bounding box center [242, 146] width 180 height 34
type input "1777"
click at [830, 572] on icon at bounding box center [824, 570] width 14 height 15
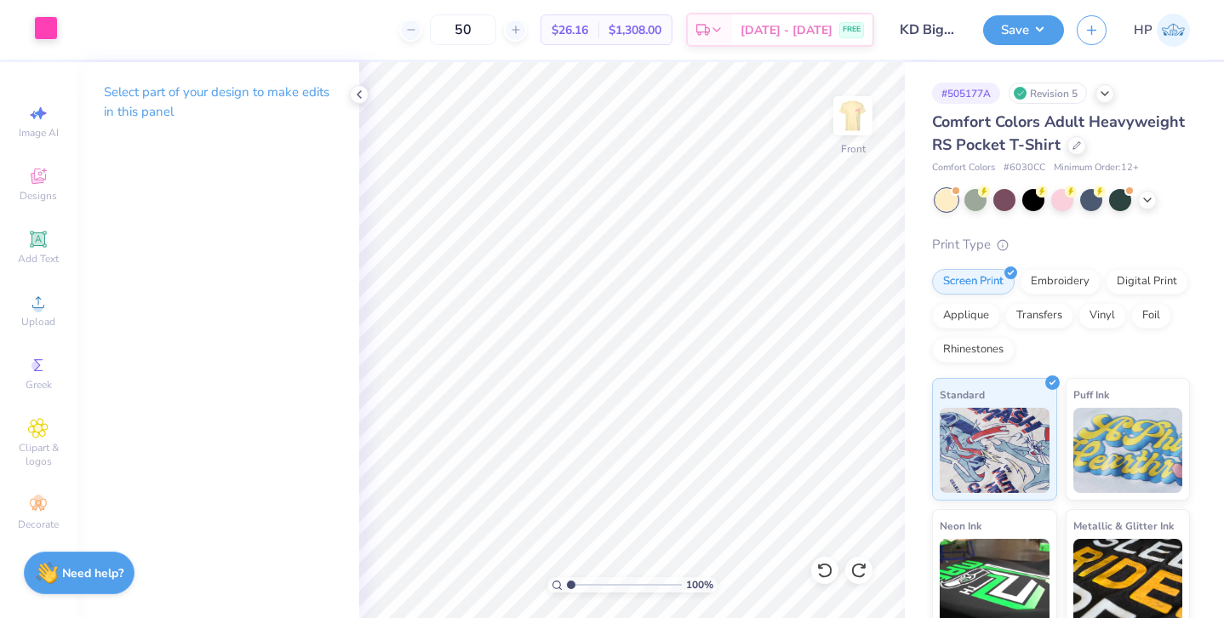
click at [44, 24] on div at bounding box center [46, 28] width 24 height 24
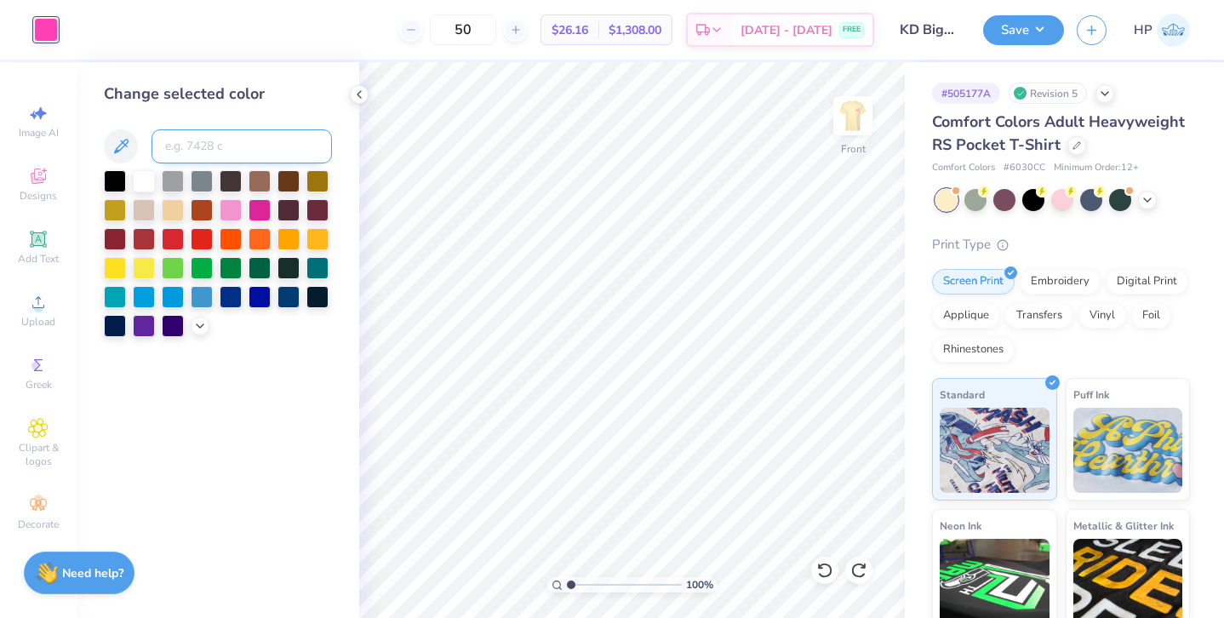
click at [228, 146] on input at bounding box center [242, 146] width 180 height 34
type input "255"
type input "105"
type input "180"
type input "ff69b4"
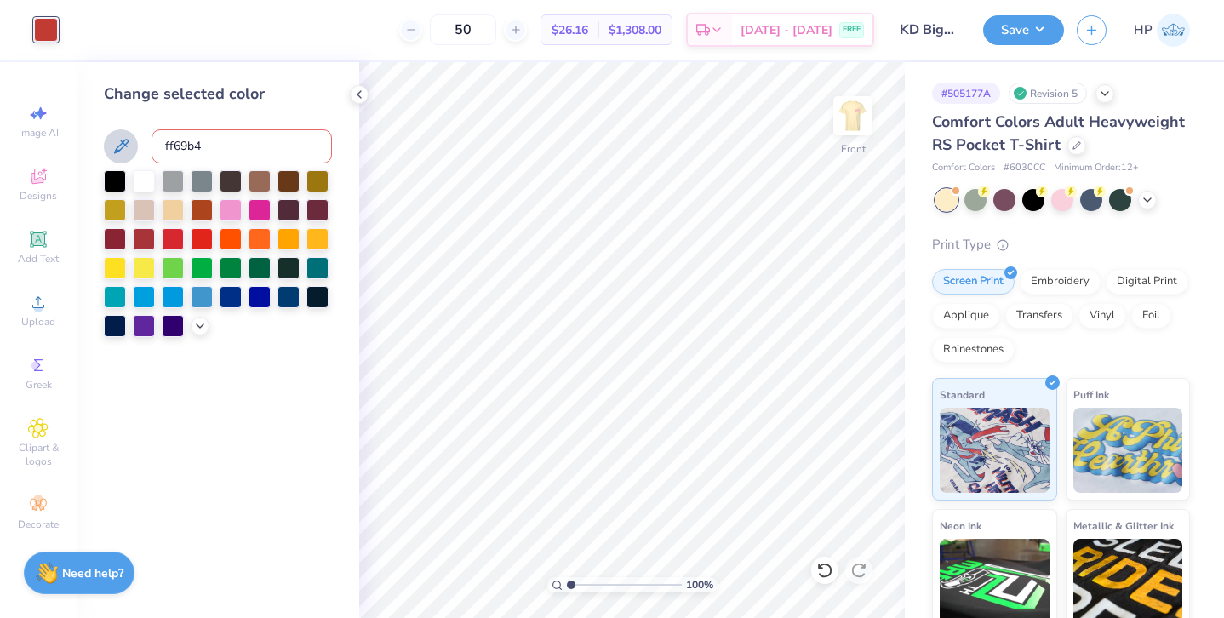
drag, startPoint x: 215, startPoint y: 145, endPoint x: 131, endPoint y: 141, distance: 84.4
click at [131, 142] on div "ff69b4" at bounding box center [218, 146] width 228 height 34
click at [29, 318] on span "Upload" at bounding box center [38, 322] width 34 height 14
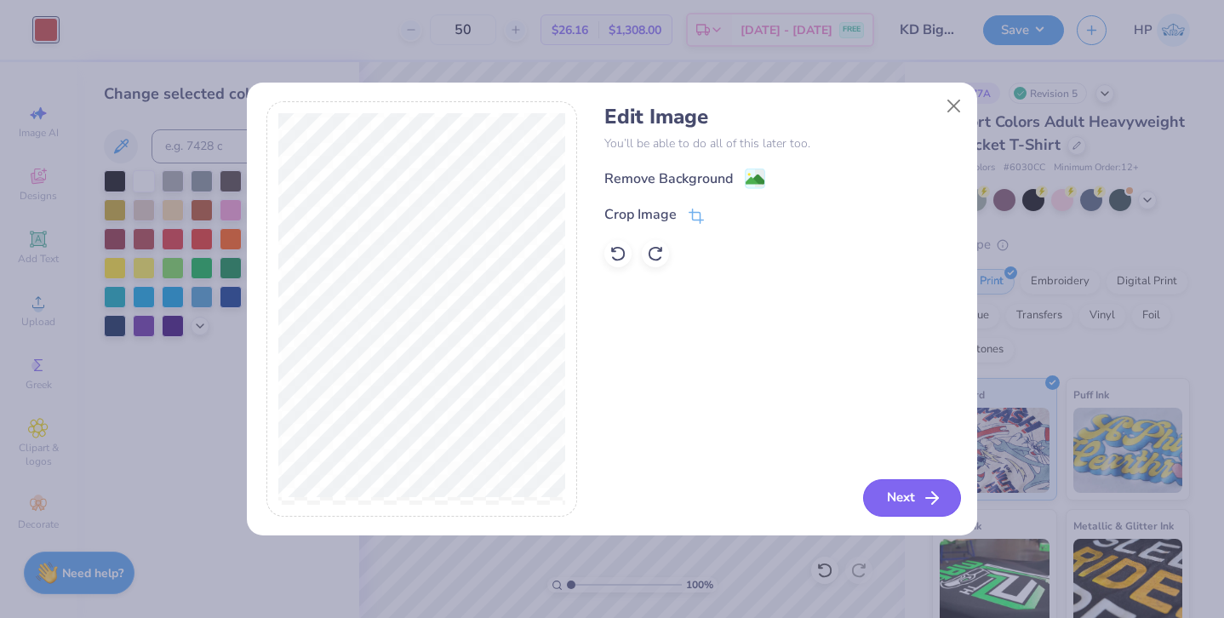
click at [917, 497] on button "Next" at bounding box center [912, 497] width 98 height 37
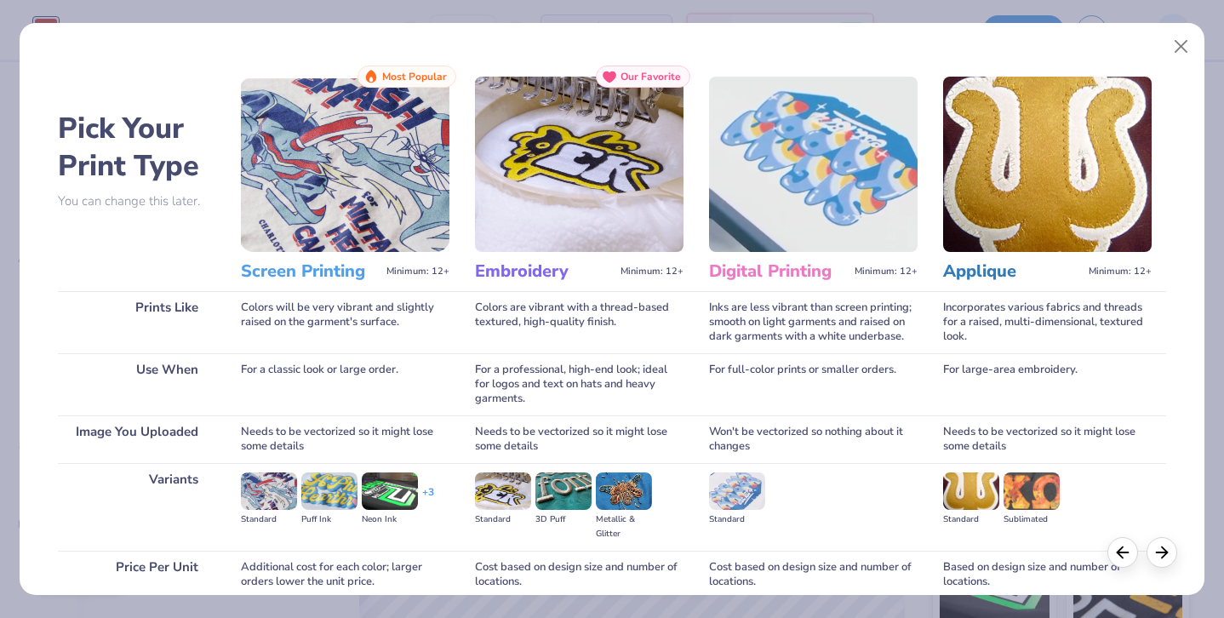
scroll to position [146, 0]
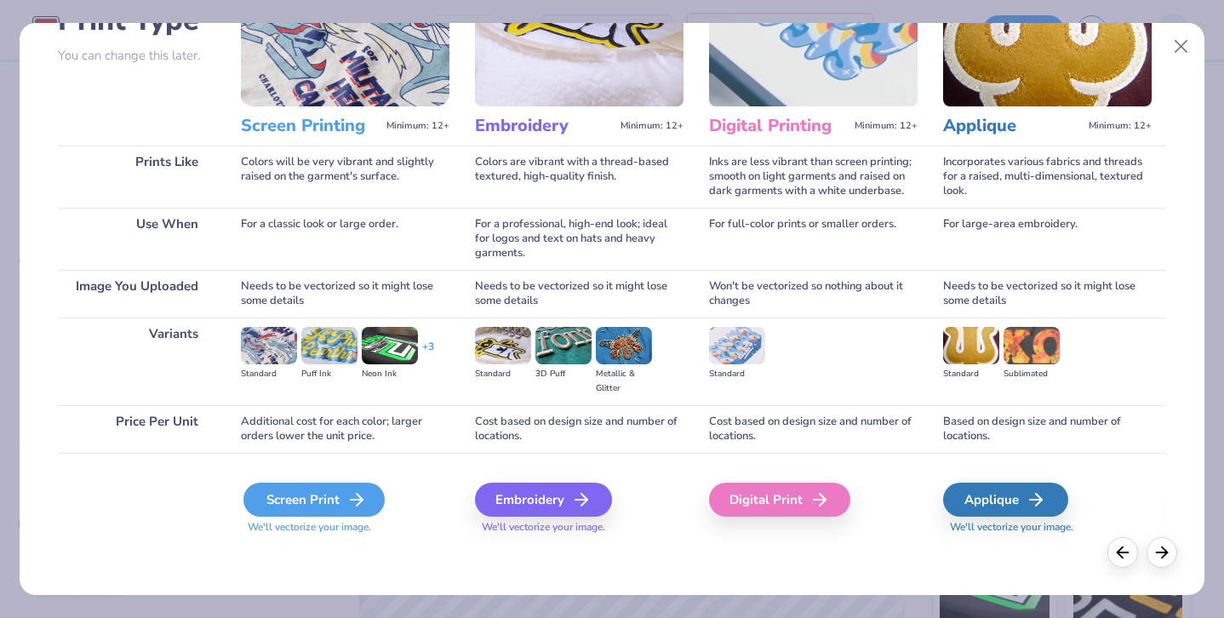
click at [340, 491] on div "Screen Print" at bounding box center [314, 500] width 141 height 34
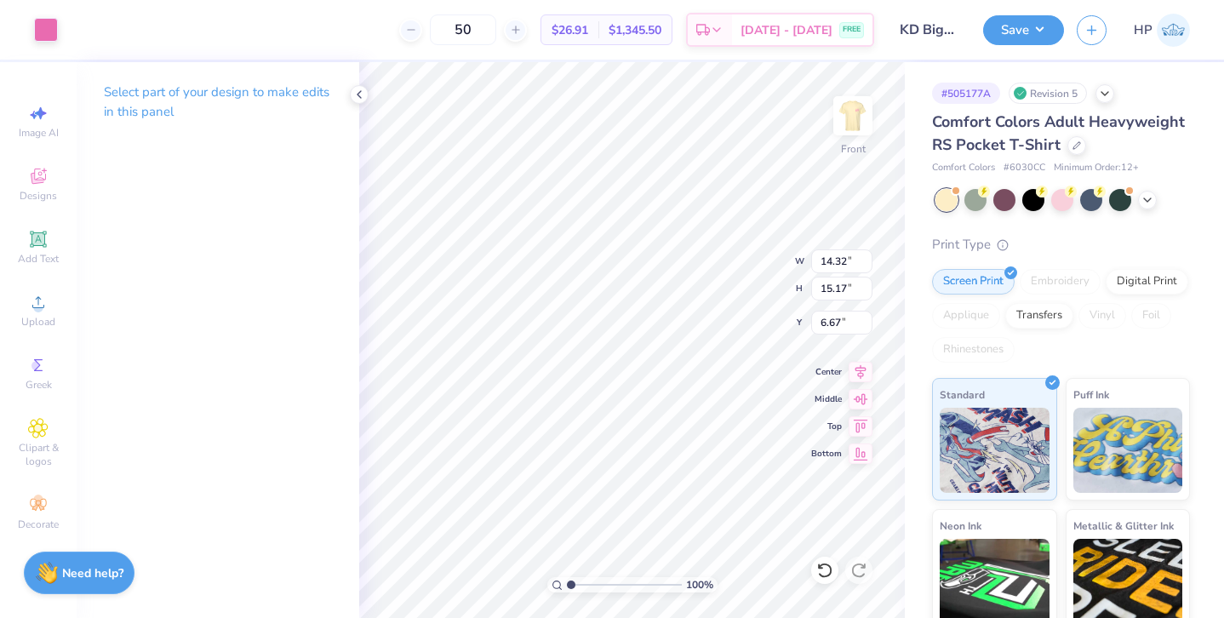
type input "5.99"
type input "6.35"
click at [45, 27] on div at bounding box center [46, 28] width 24 height 24
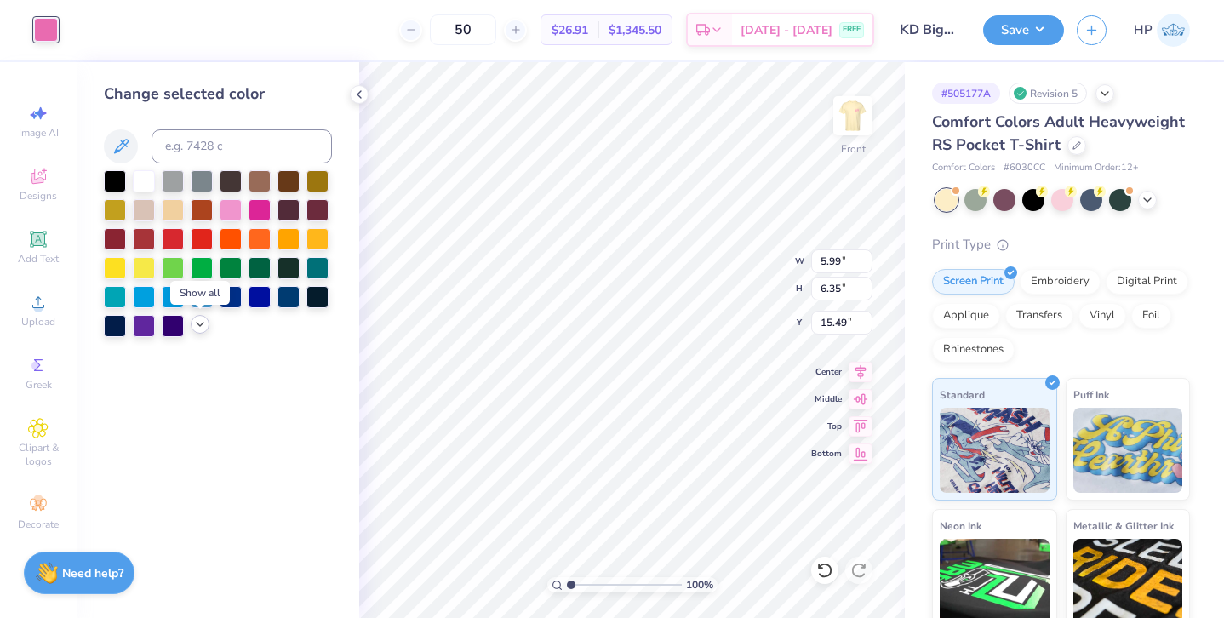
click at [193, 324] on icon at bounding box center [200, 325] width 14 height 14
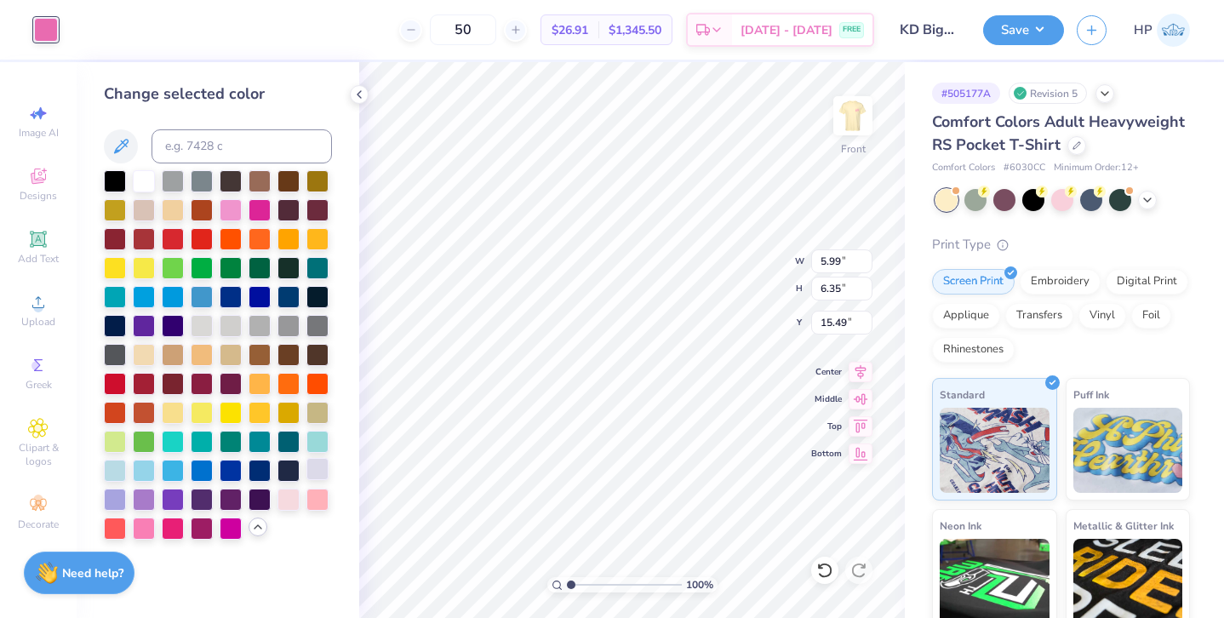
type input "14.98"
type input "9.00"
type input "9.62"
type input "3.00"
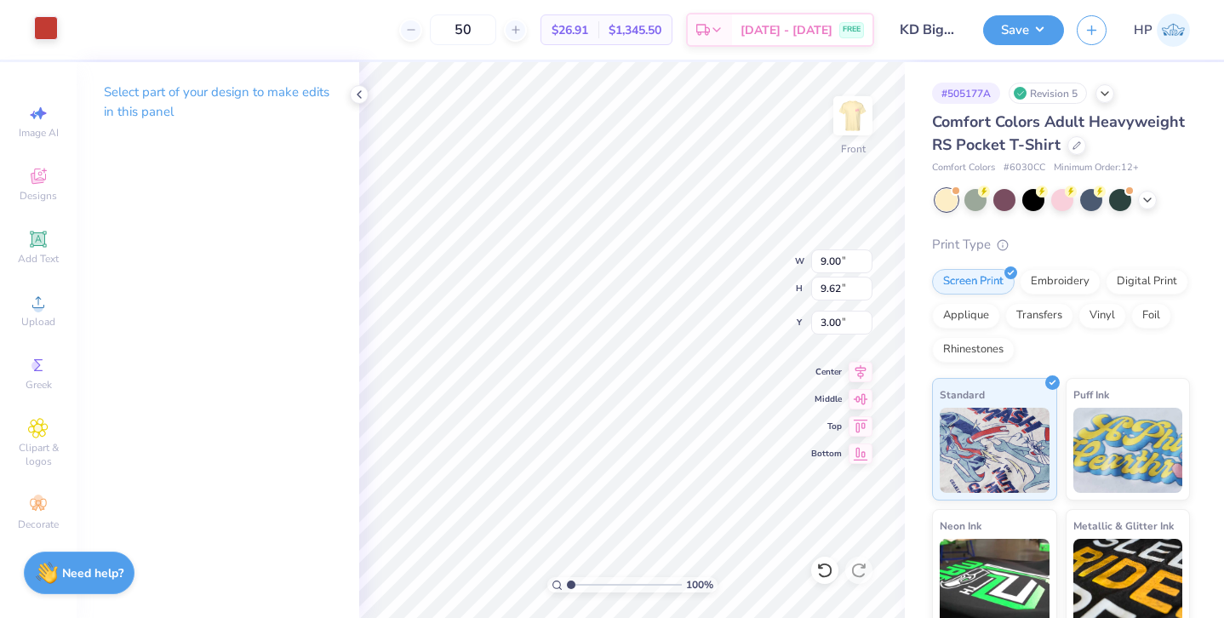
click at [45, 26] on div at bounding box center [46, 28] width 24 height 24
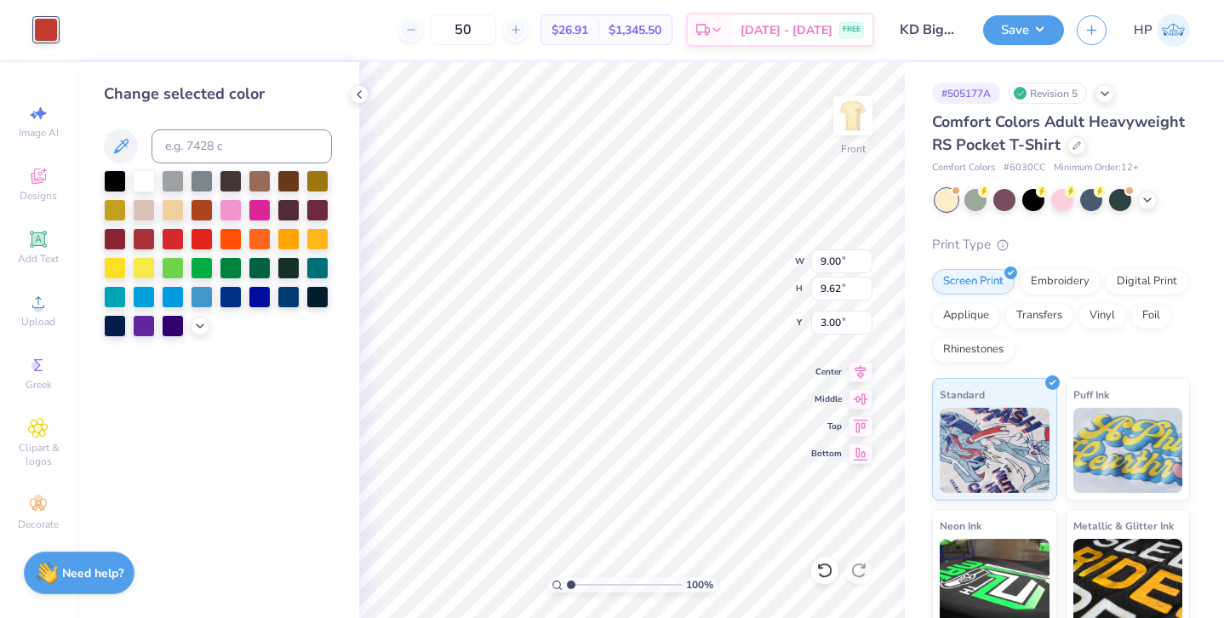
click at [203, 316] on div at bounding box center [218, 253] width 228 height 167
click at [198, 324] on icon at bounding box center [200, 325] width 14 height 14
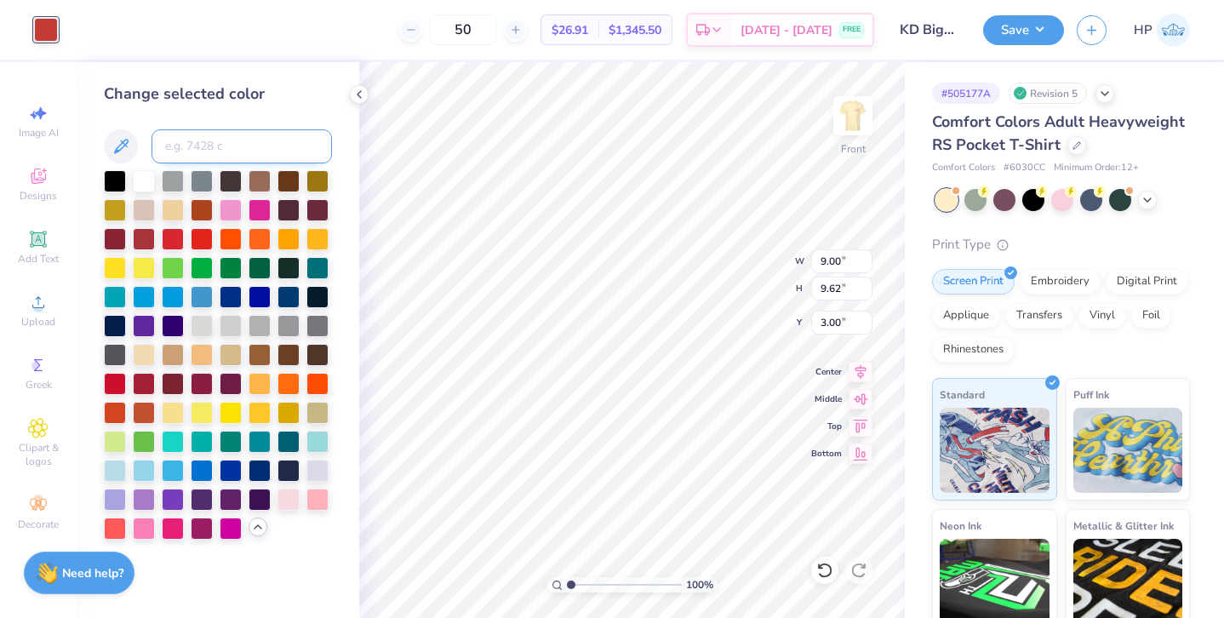
click at [234, 147] on input at bounding box center [242, 146] width 180 height 34
type input "218"
type input "5.99"
type input "6.35"
type input "14.98"
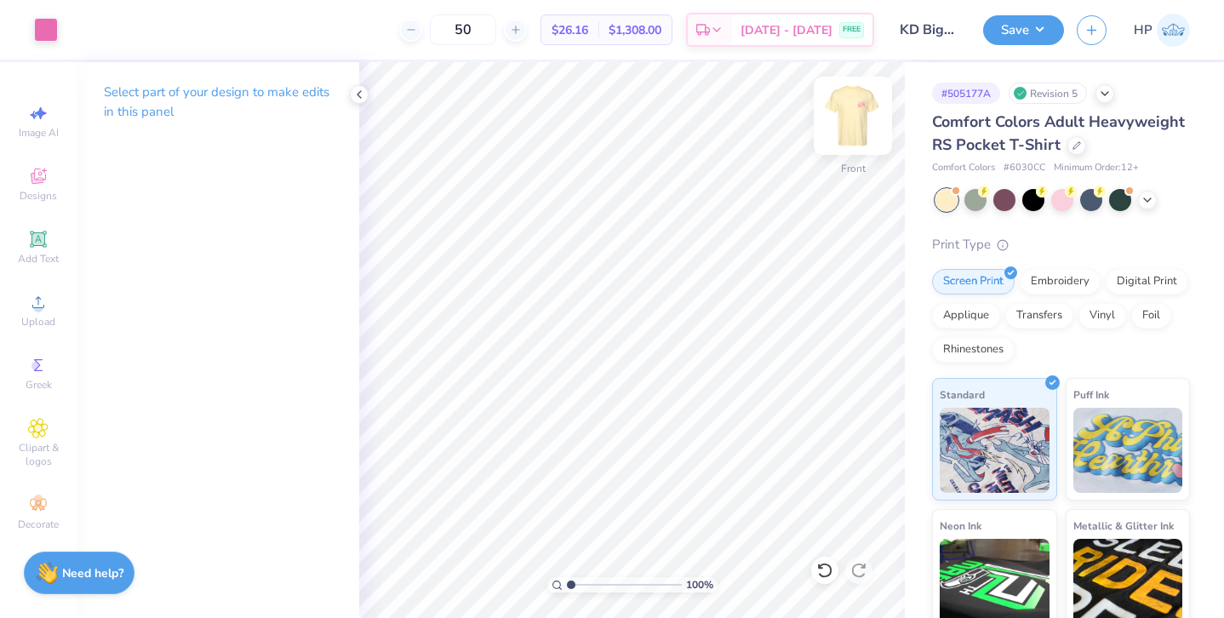
click at [855, 118] on img at bounding box center [853, 116] width 68 height 68
click at [54, 32] on div at bounding box center [46, 28] width 24 height 24
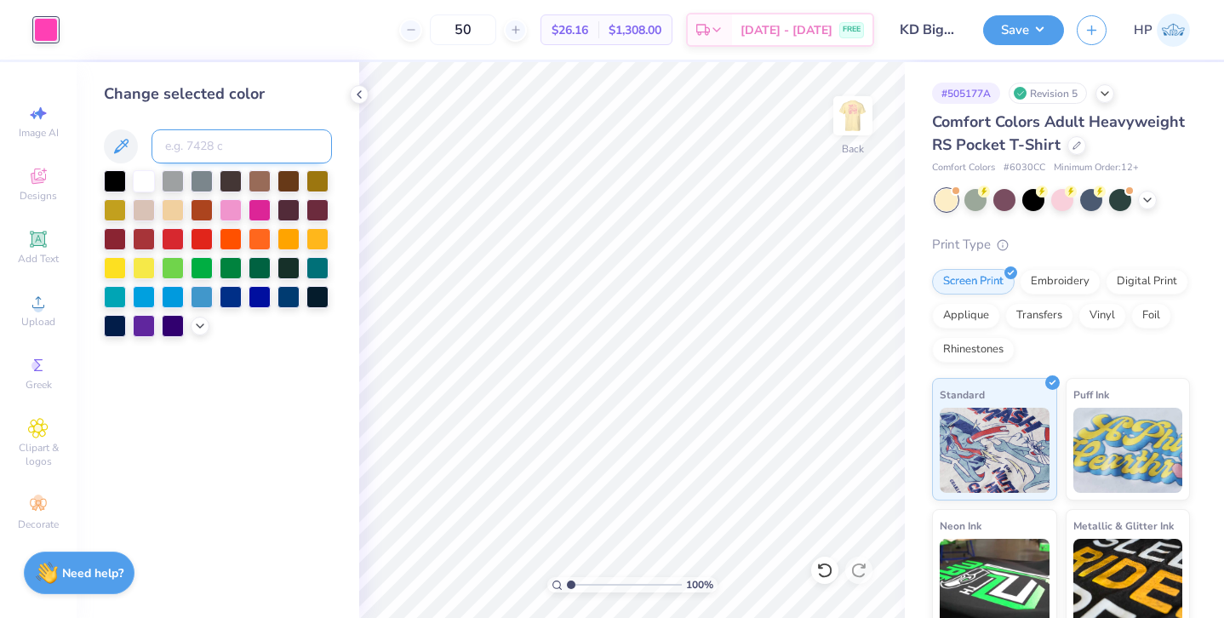
click at [190, 142] on input at bounding box center [242, 146] width 180 height 34
type input "218"
click at [1035, 29] on button "Save" at bounding box center [1023, 28] width 81 height 30
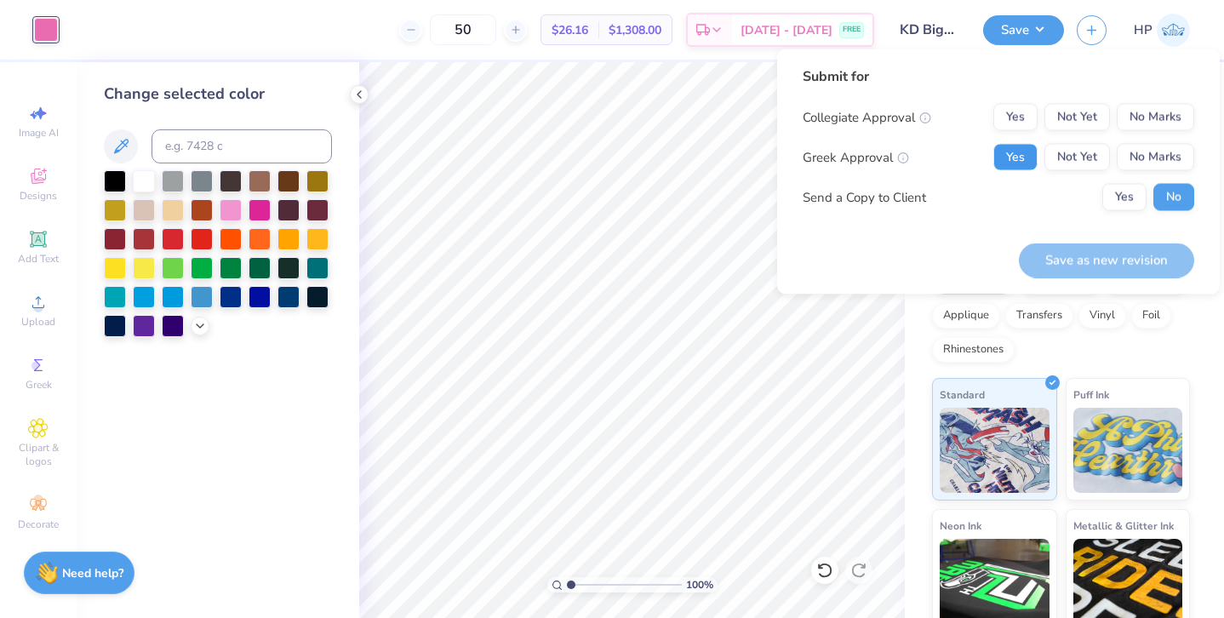
click at [1029, 158] on button "Yes" at bounding box center [1016, 157] width 44 height 27
click at [1138, 125] on button "No Marks" at bounding box center [1155, 117] width 77 height 27
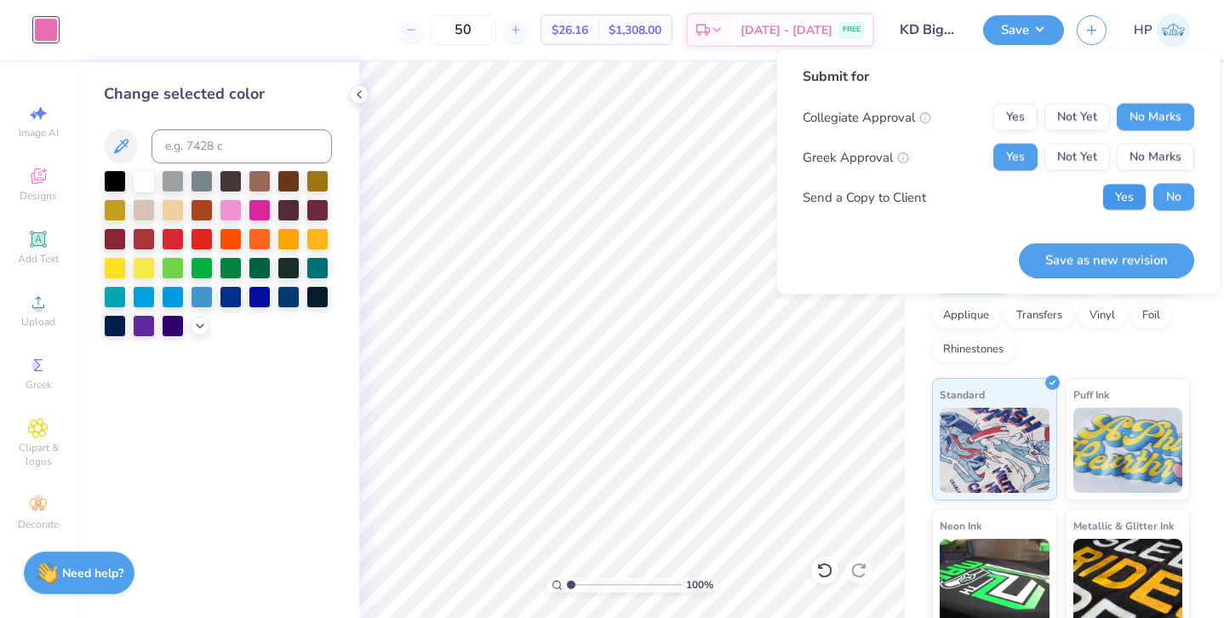
click at [1123, 193] on button "Yes" at bounding box center [1125, 197] width 44 height 27
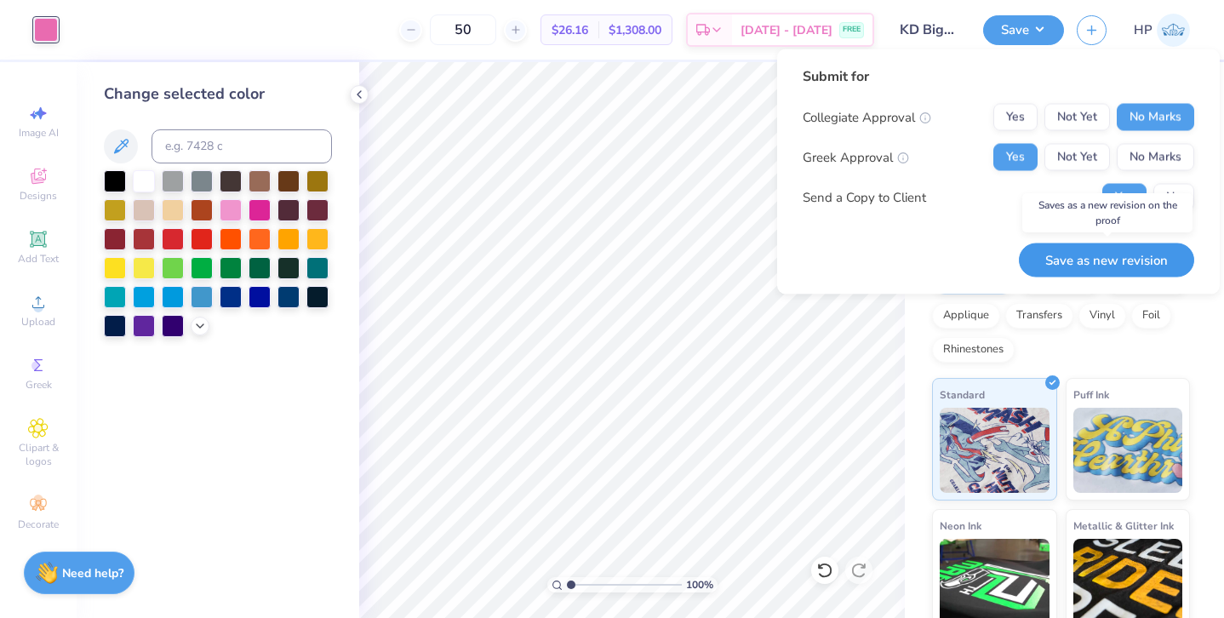
click at [1088, 257] on button "Save as new revision" at bounding box center [1106, 260] width 175 height 35
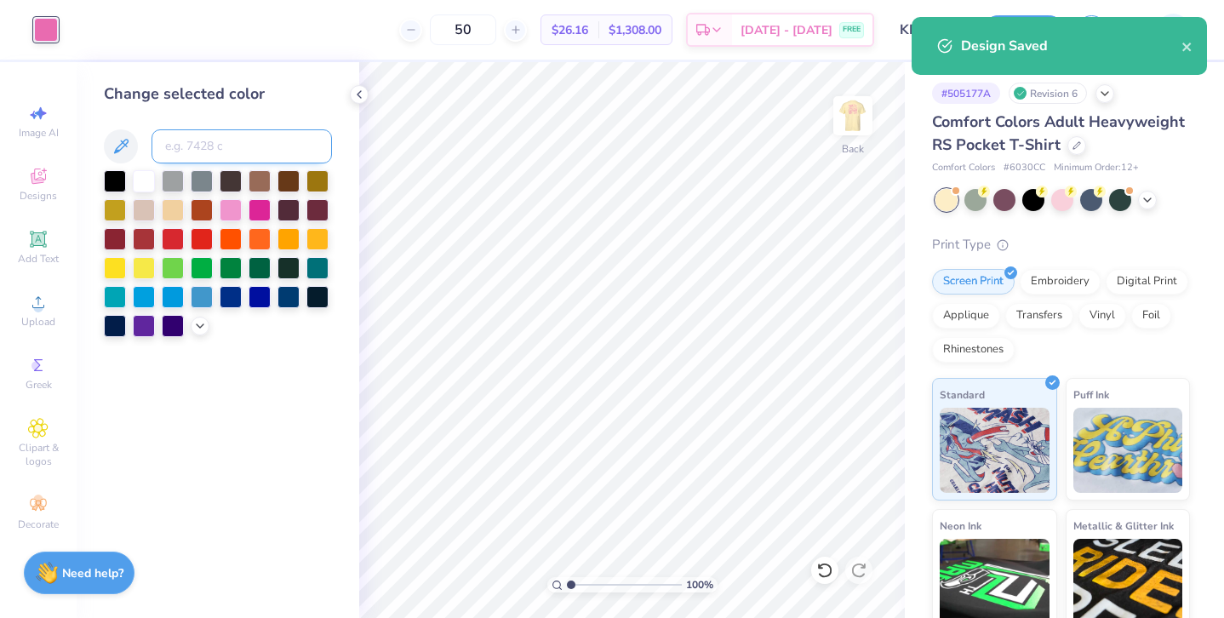
click at [202, 151] on input at bounding box center [242, 146] width 180 height 34
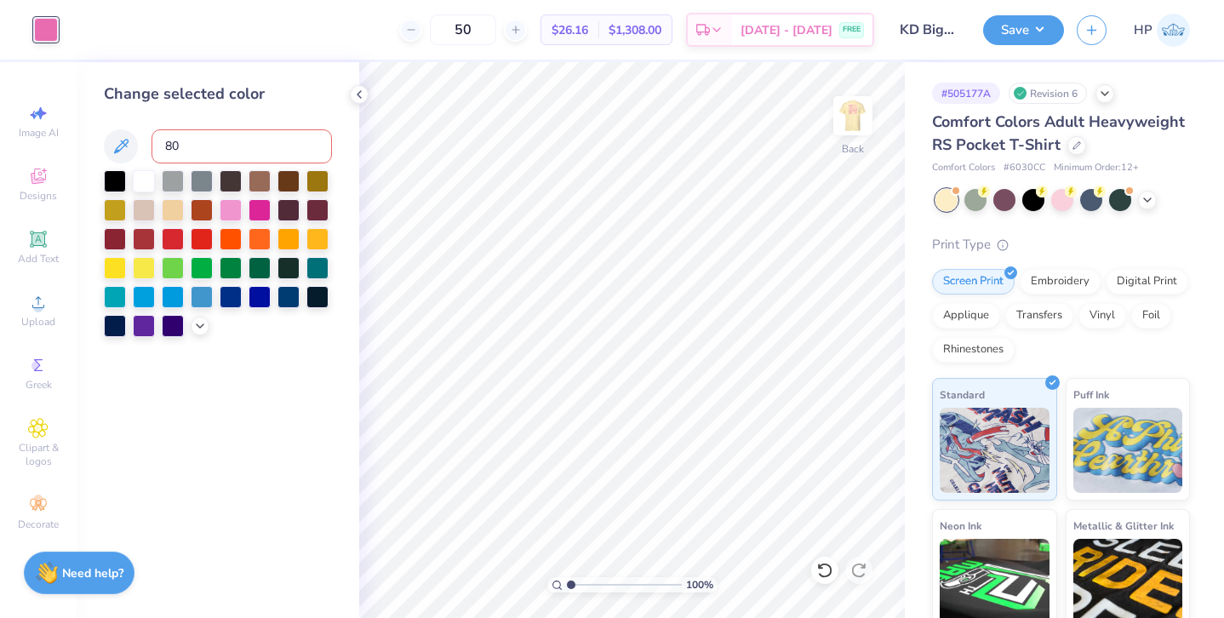
type input "806"
click at [851, 123] on img at bounding box center [853, 116] width 68 height 68
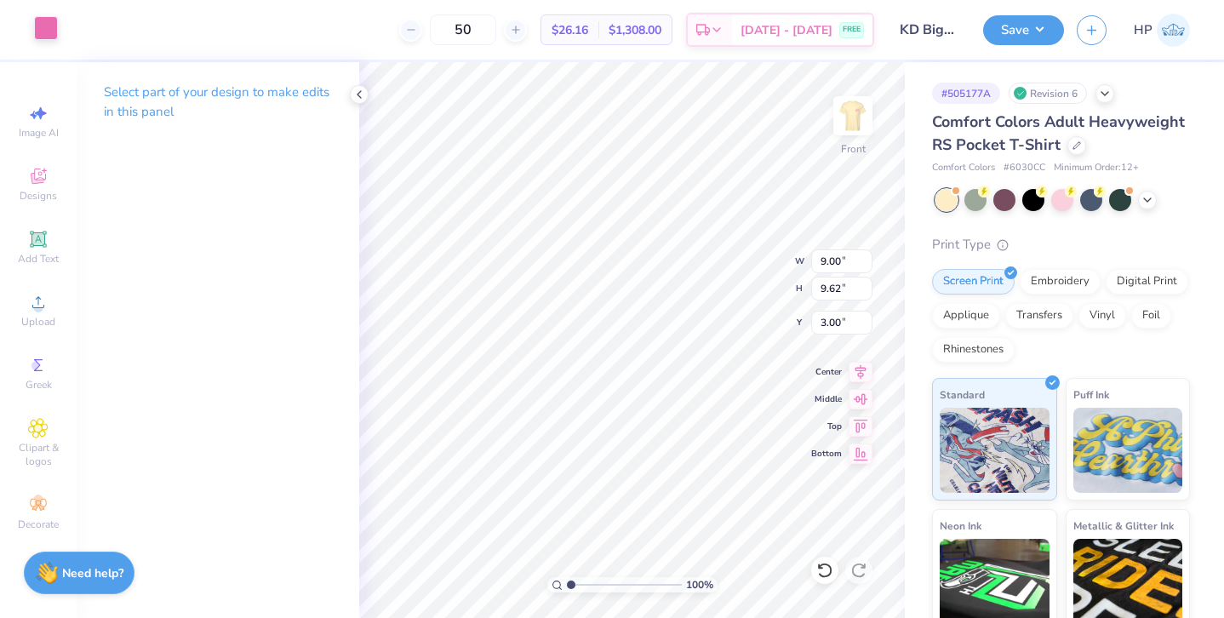
click at [37, 17] on div at bounding box center [46, 28] width 24 height 24
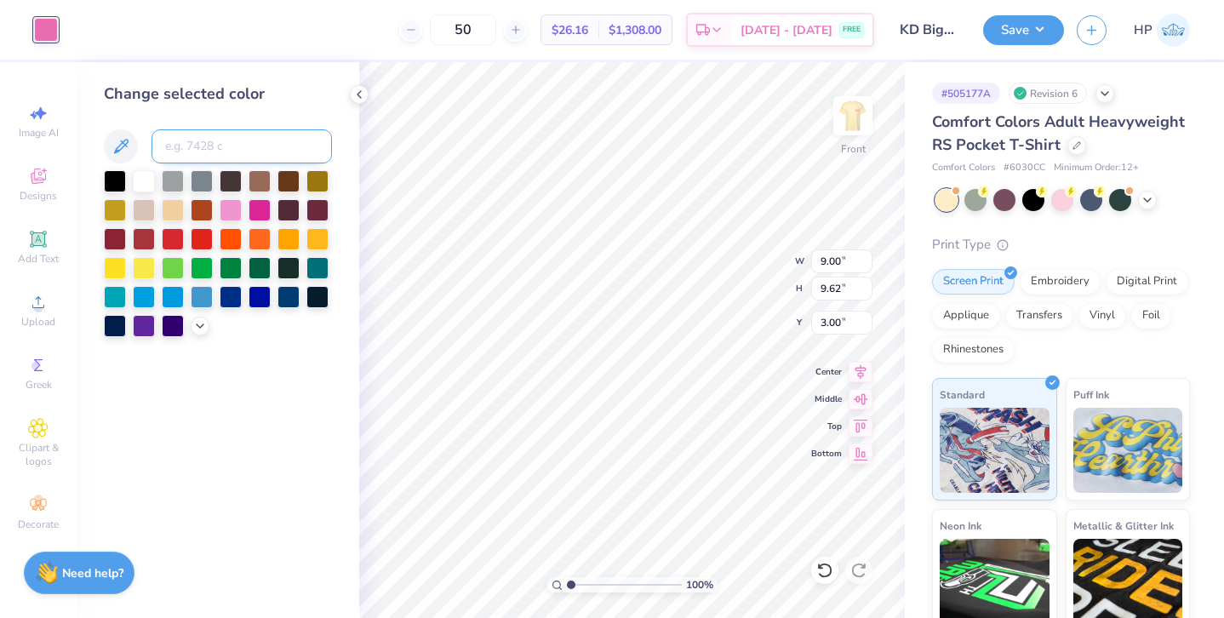
click at [196, 149] on input at bounding box center [242, 146] width 180 height 34
type input "806"
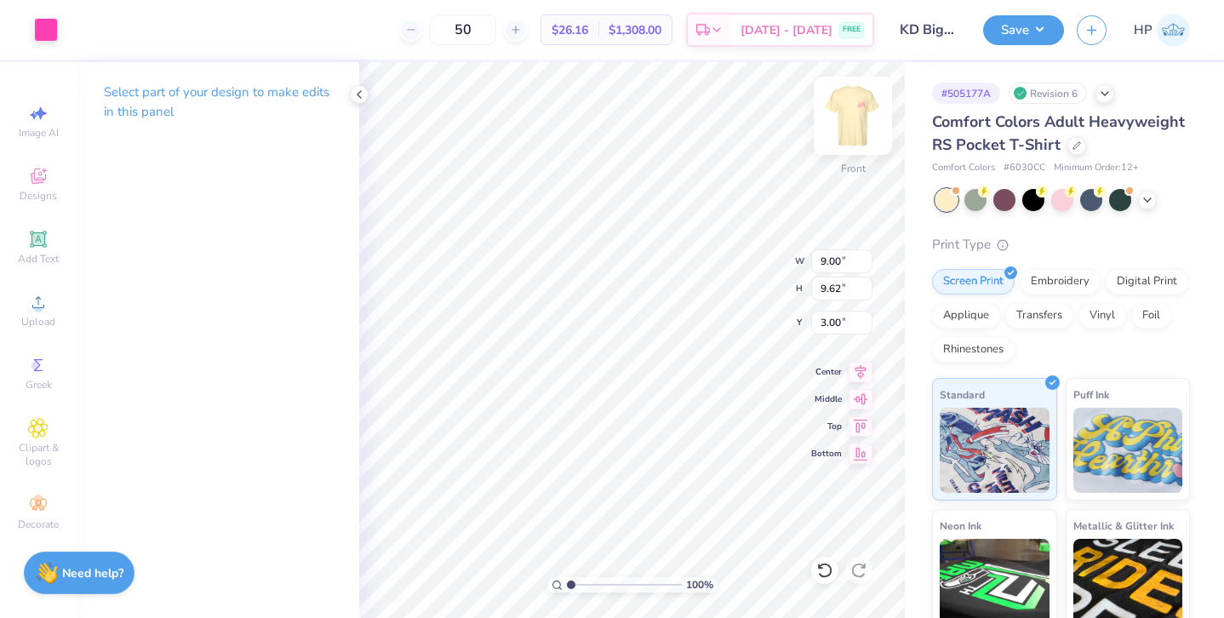
click at [849, 108] on img at bounding box center [853, 116] width 68 height 68
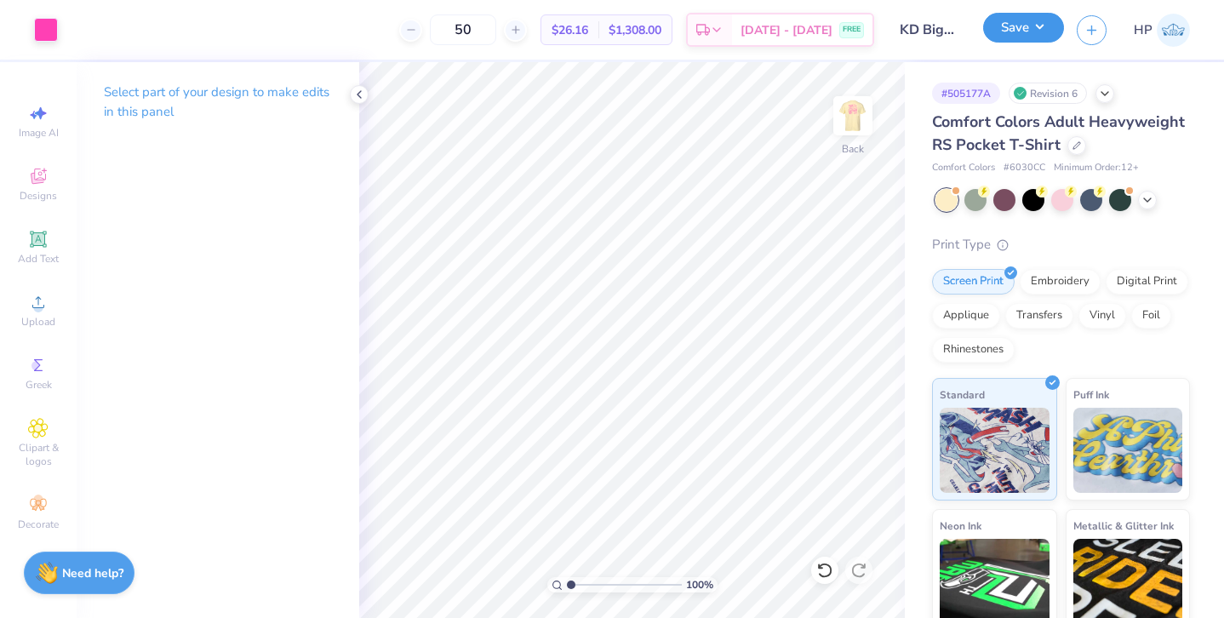
click at [1024, 23] on button "Save" at bounding box center [1023, 28] width 81 height 30
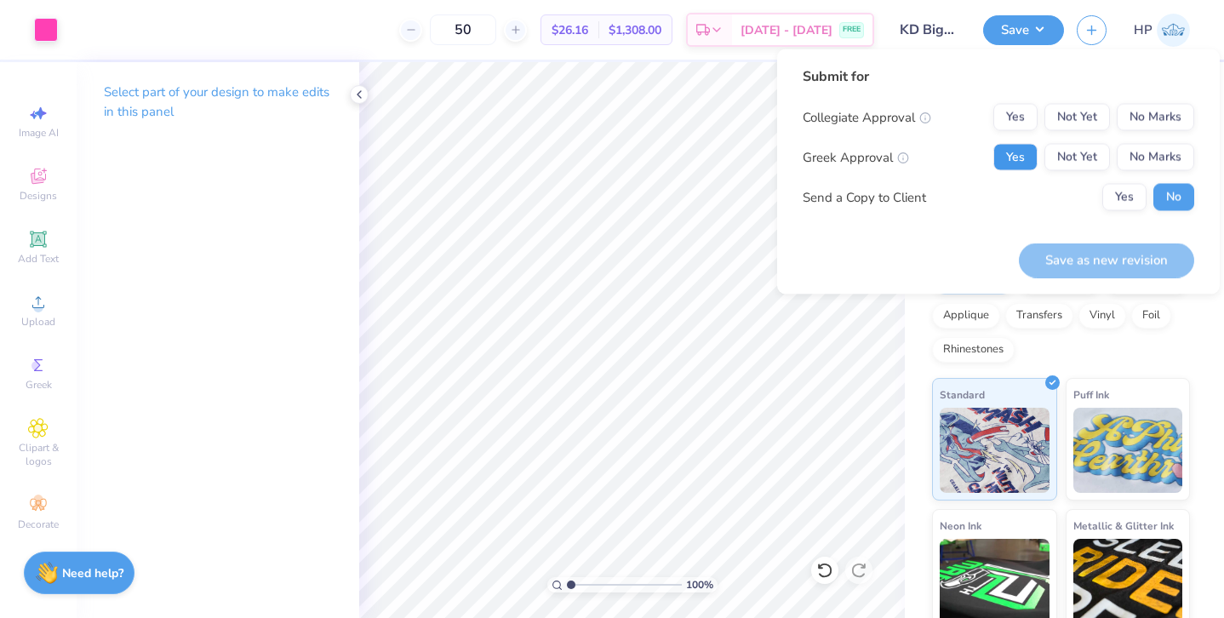
click at [1006, 152] on button "Yes" at bounding box center [1016, 157] width 44 height 27
click at [1168, 95] on div "Submit for Collegiate Approval Yes Not Yet No Marks Greek Approval Yes Not Yet …" at bounding box center [999, 145] width 392 height 158
click at [1152, 117] on button "No Marks" at bounding box center [1155, 117] width 77 height 27
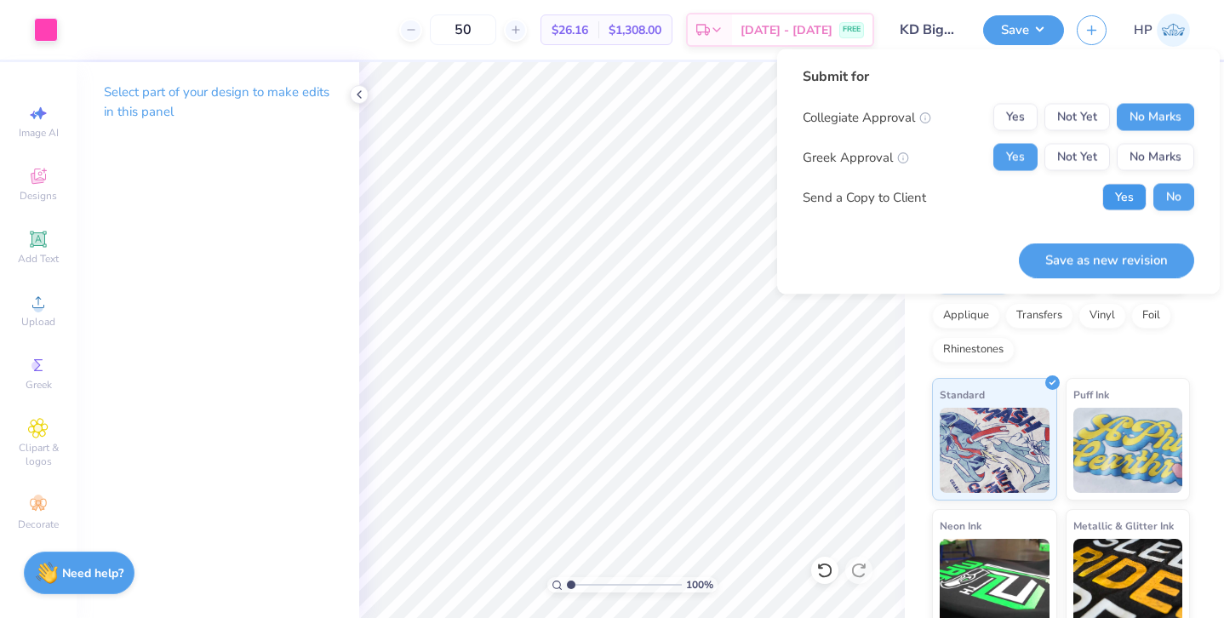
click at [1124, 199] on button "Yes" at bounding box center [1125, 197] width 44 height 27
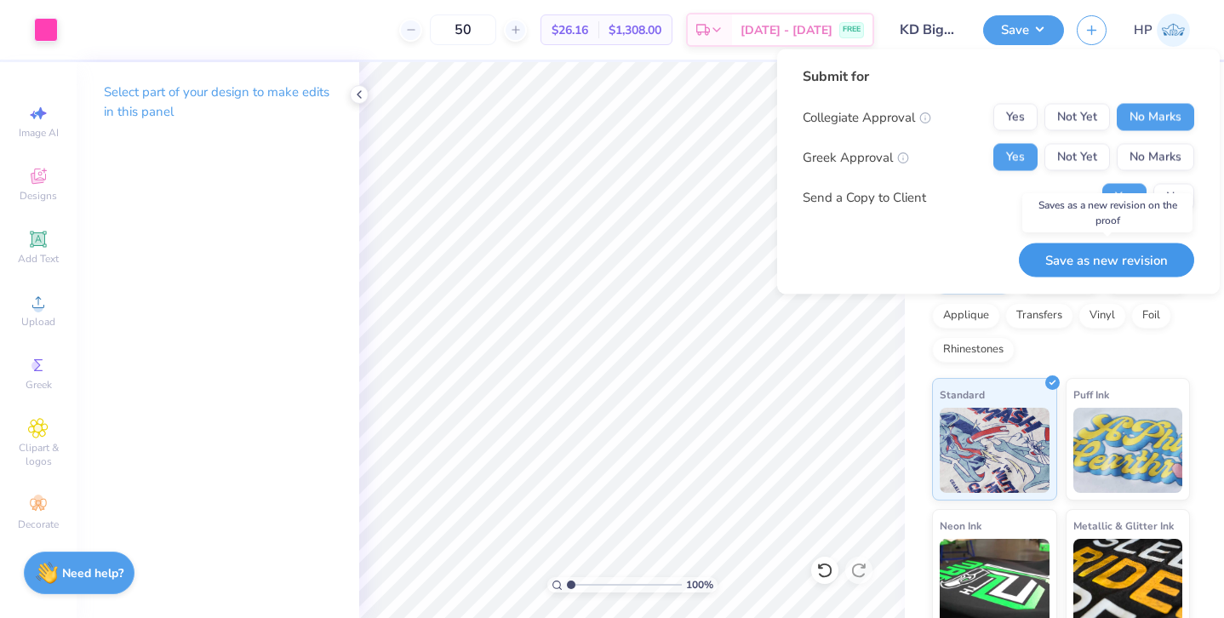
click at [1046, 265] on button "Save as new revision" at bounding box center [1106, 260] width 175 height 35
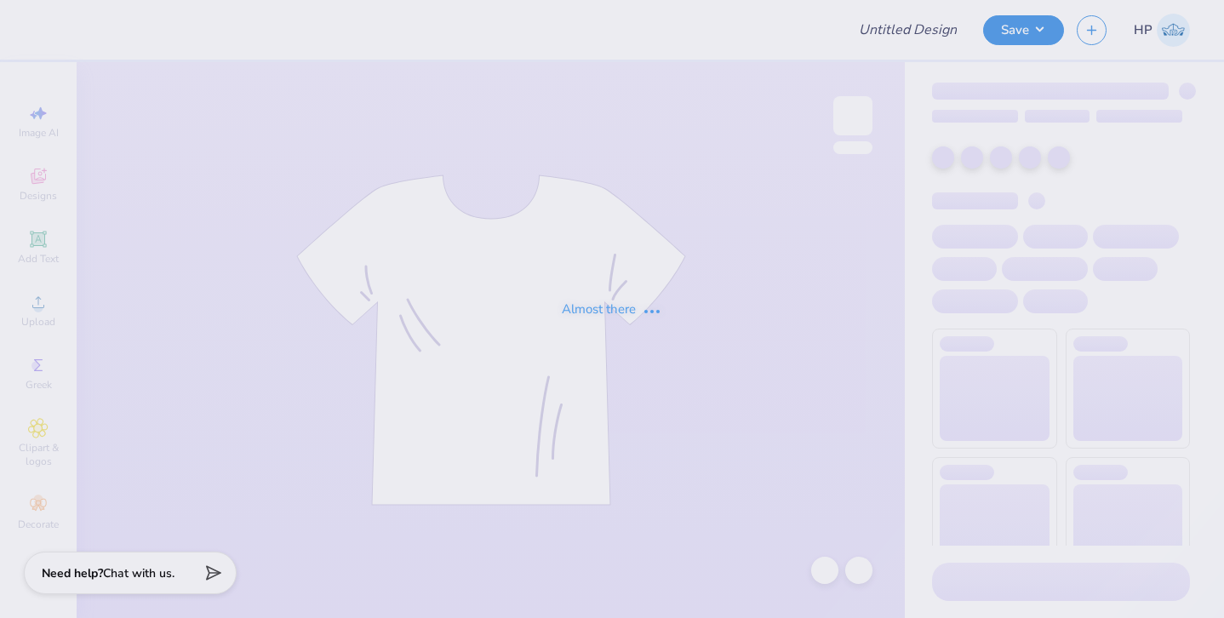
type input "KD Big/Little Tanks"
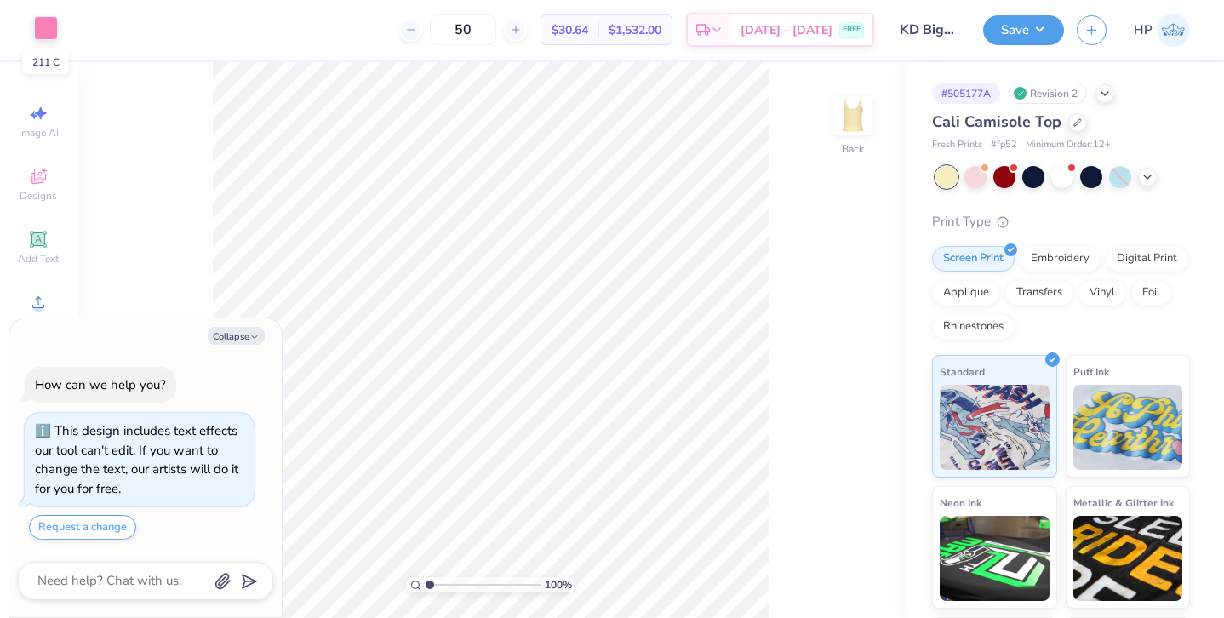
click at [42, 29] on div at bounding box center [46, 28] width 24 height 24
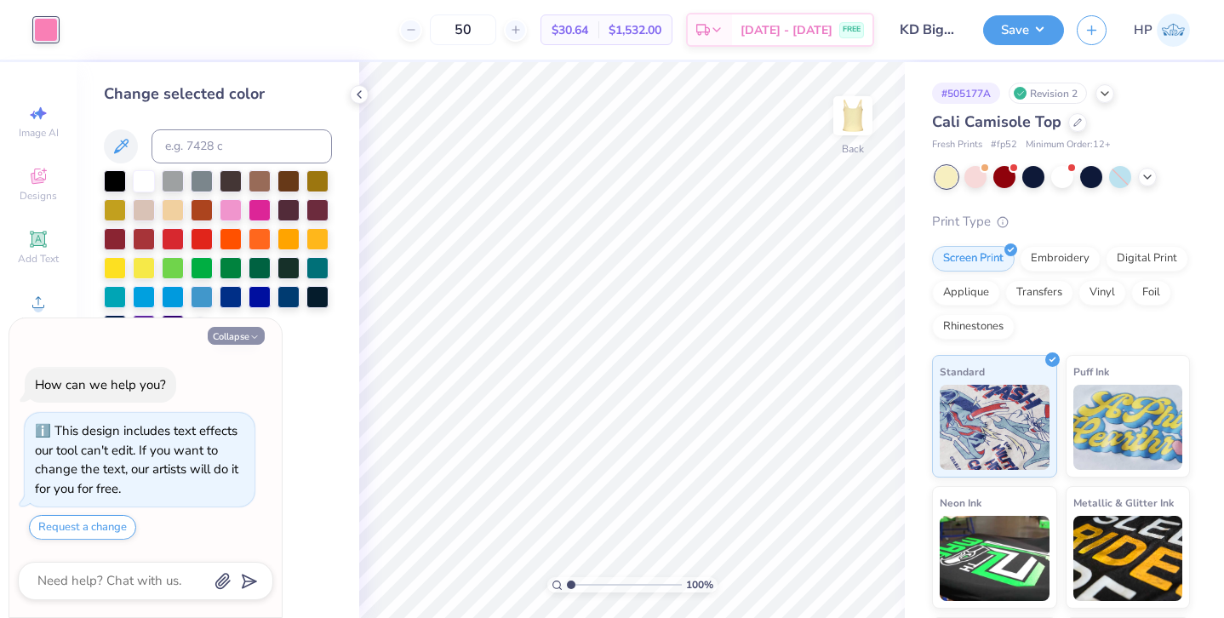
click at [240, 333] on button "Collapse" at bounding box center [236, 336] width 57 height 18
type textarea "x"
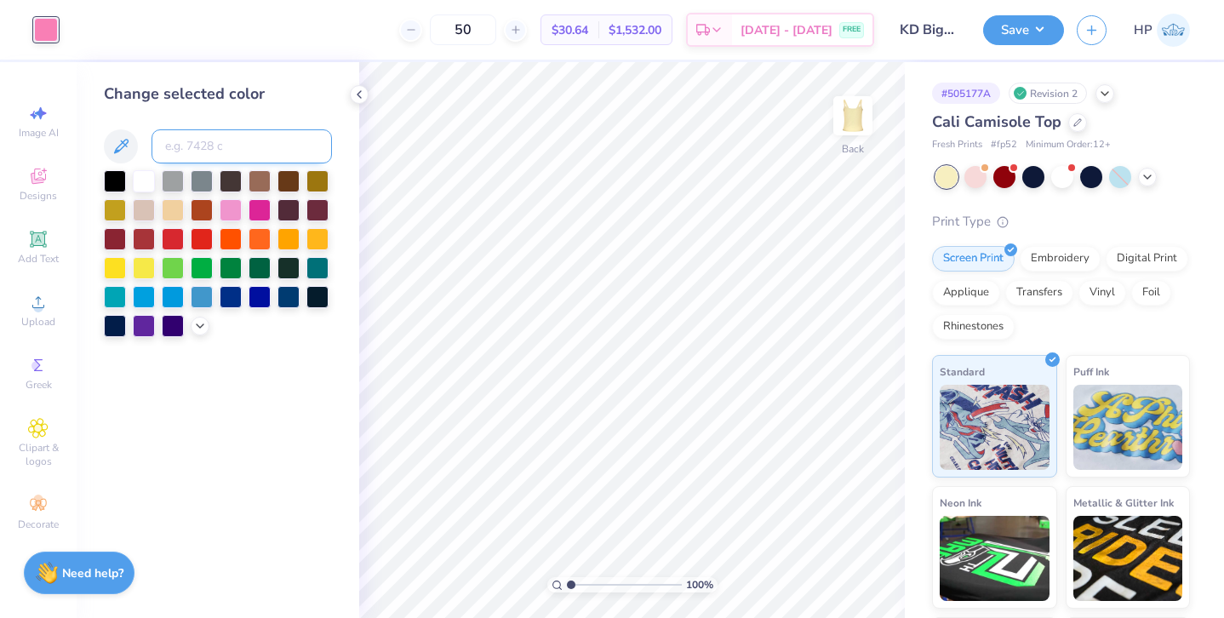
click at [214, 150] on input at bounding box center [242, 146] width 180 height 34
type input "806"
click at [1039, 30] on button "Save" at bounding box center [1023, 28] width 81 height 30
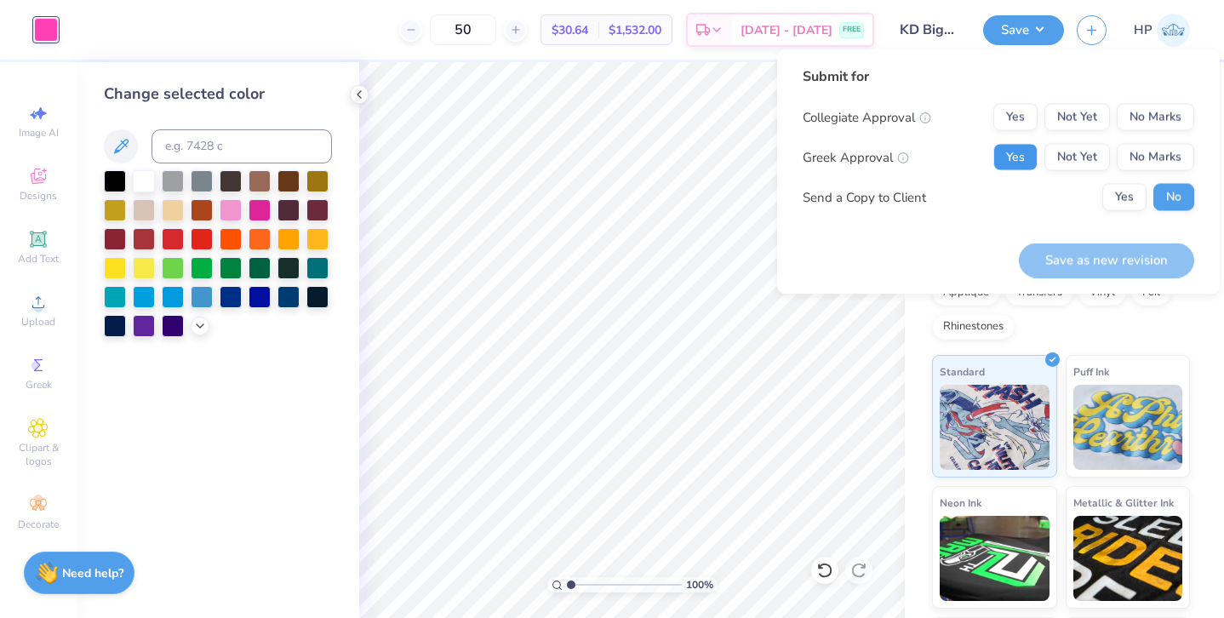
click at [1025, 155] on button "Yes" at bounding box center [1016, 157] width 44 height 27
click at [1155, 114] on button "No Marks" at bounding box center [1155, 117] width 77 height 27
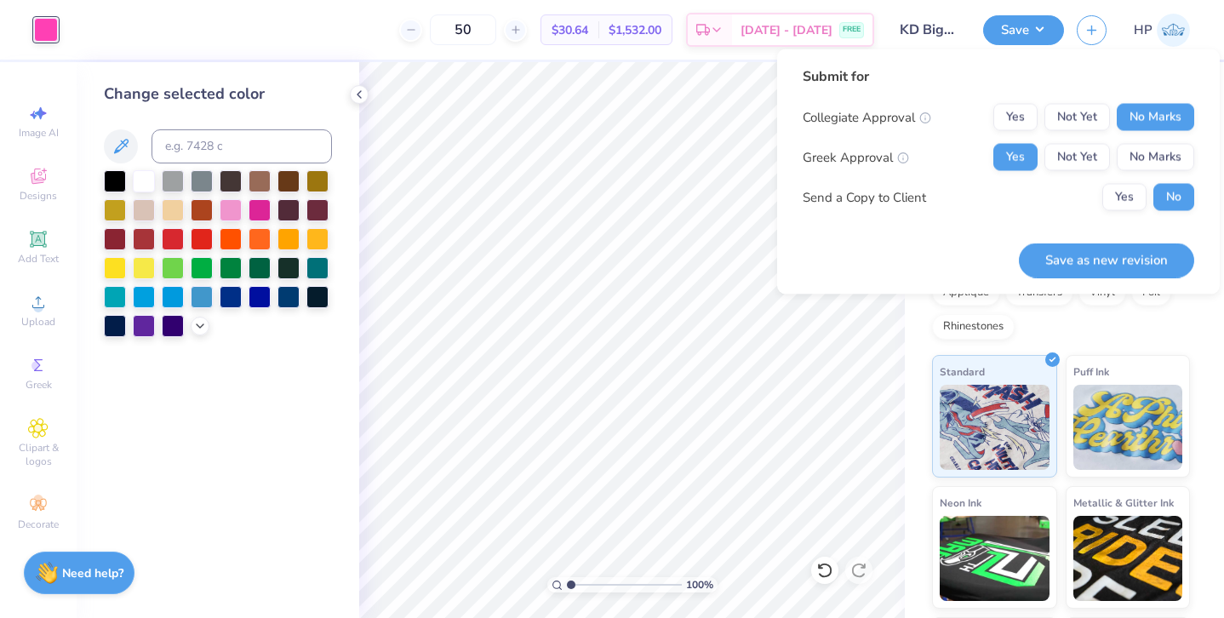
click at [1135, 218] on div "Submit for Collegiate Approval Yes Not Yet No Marks Greek Approval Yes Not Yet …" at bounding box center [999, 145] width 392 height 158
click at [1132, 194] on button "Yes" at bounding box center [1125, 197] width 44 height 27
click at [1124, 256] on button "Save as new revision" at bounding box center [1106, 260] width 175 height 35
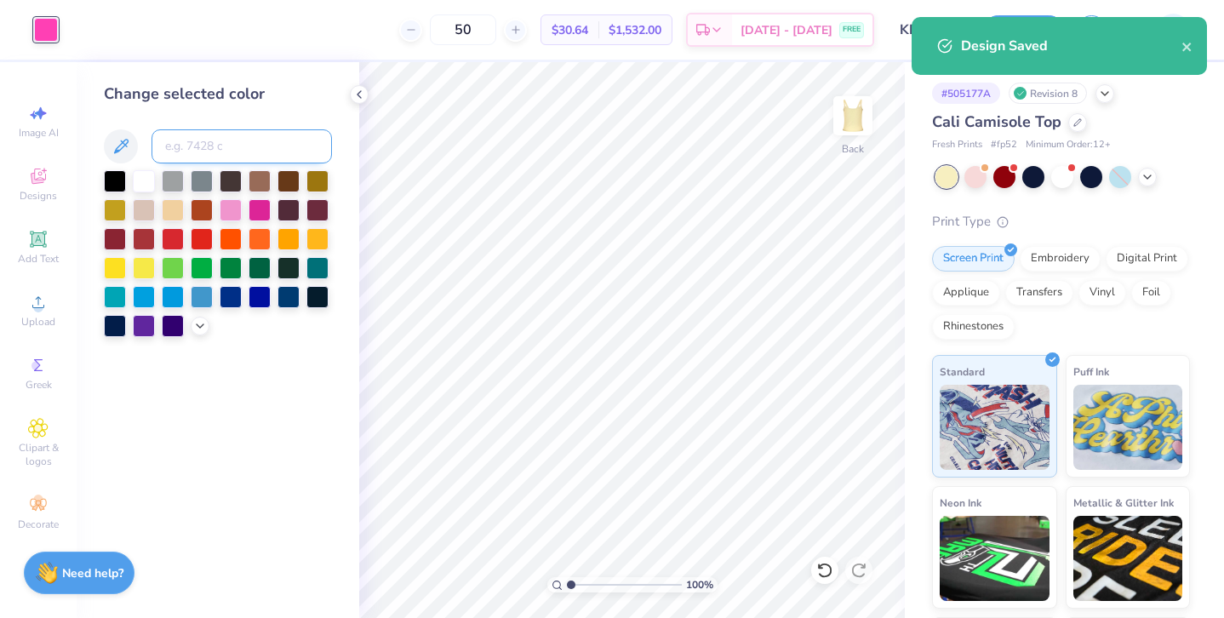
click at [169, 140] on input at bounding box center [242, 146] width 180 height 34
type input "218"
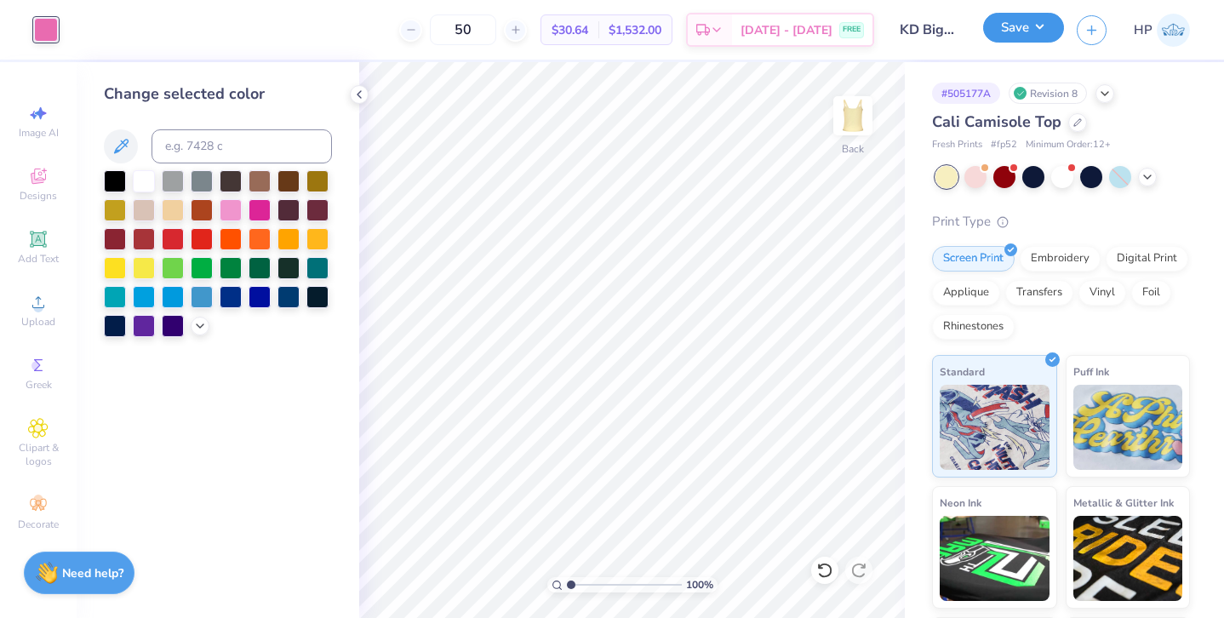
click at [1055, 26] on button "Save" at bounding box center [1023, 28] width 81 height 30
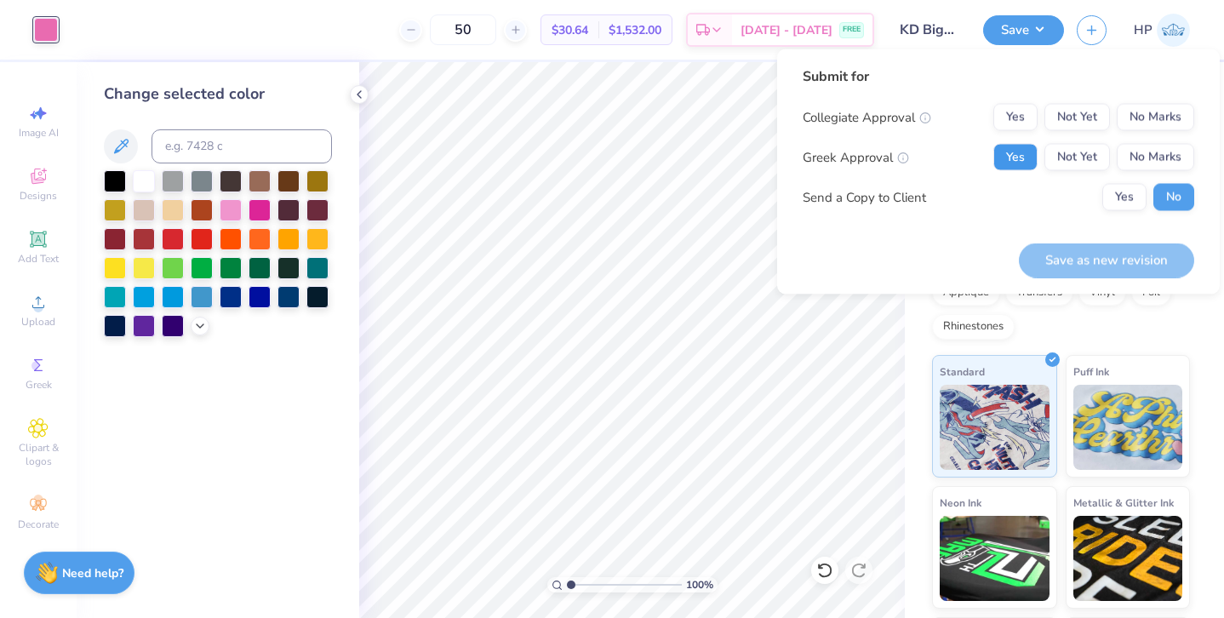
click at [1016, 145] on button "Yes" at bounding box center [1016, 157] width 44 height 27
click at [1169, 111] on button "No Marks" at bounding box center [1155, 117] width 77 height 27
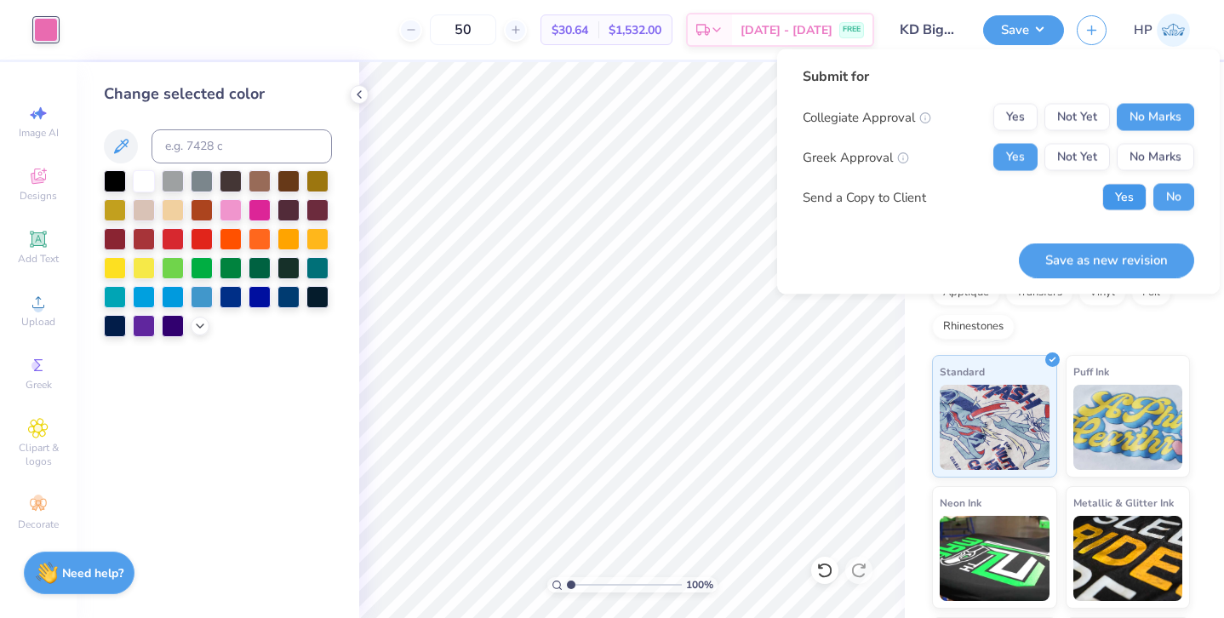
click at [1139, 184] on button "Yes" at bounding box center [1125, 197] width 44 height 27
click at [1110, 238] on div "Save as new revision" at bounding box center [1106, 251] width 175 height 54
click at [1100, 270] on button "Save as new revision" at bounding box center [1106, 260] width 175 height 35
